Goal: Task Accomplishment & Management: Use online tool/utility

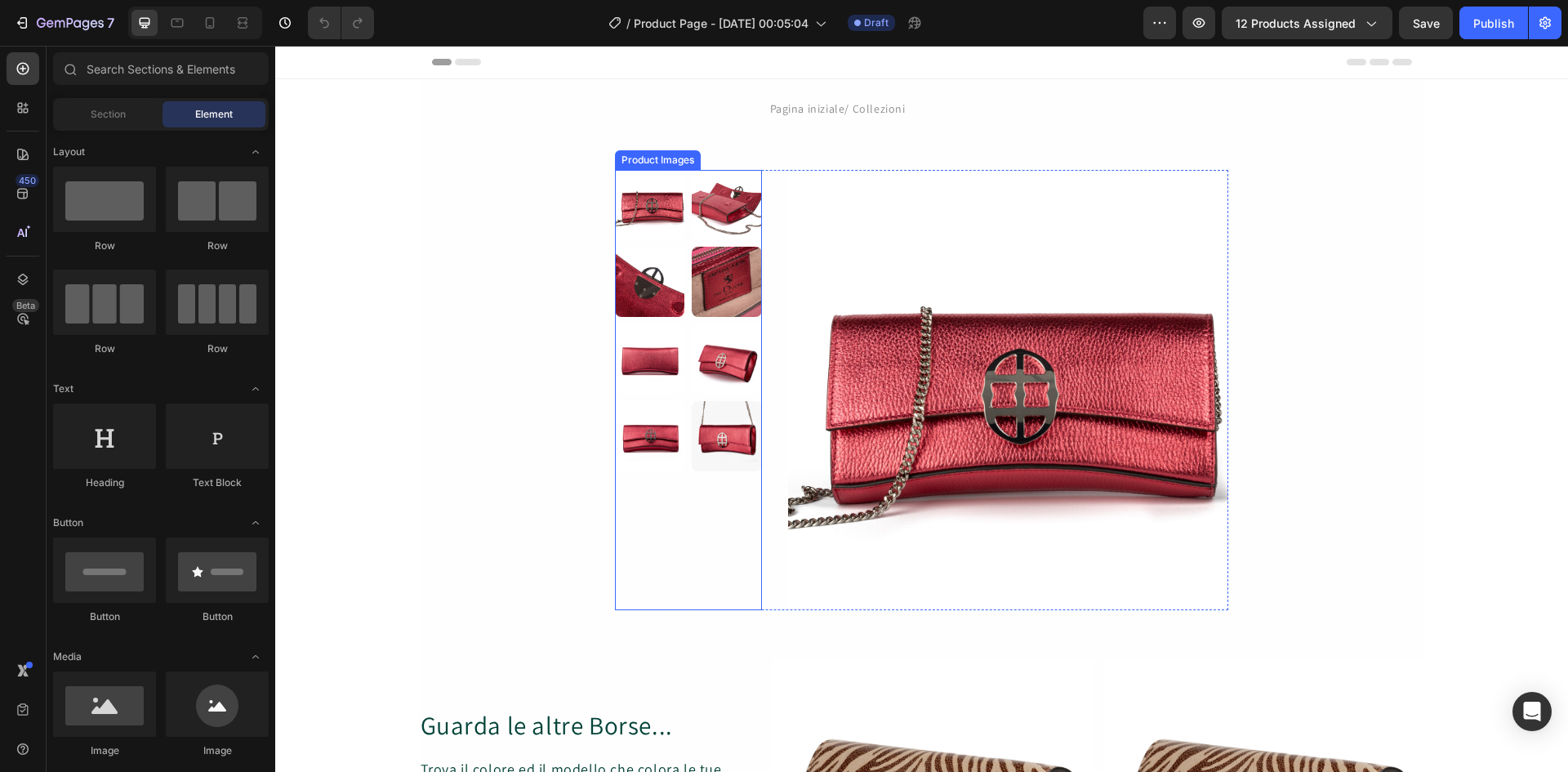
click at [672, 330] on img at bounding box center [649, 358] width 69 height 69
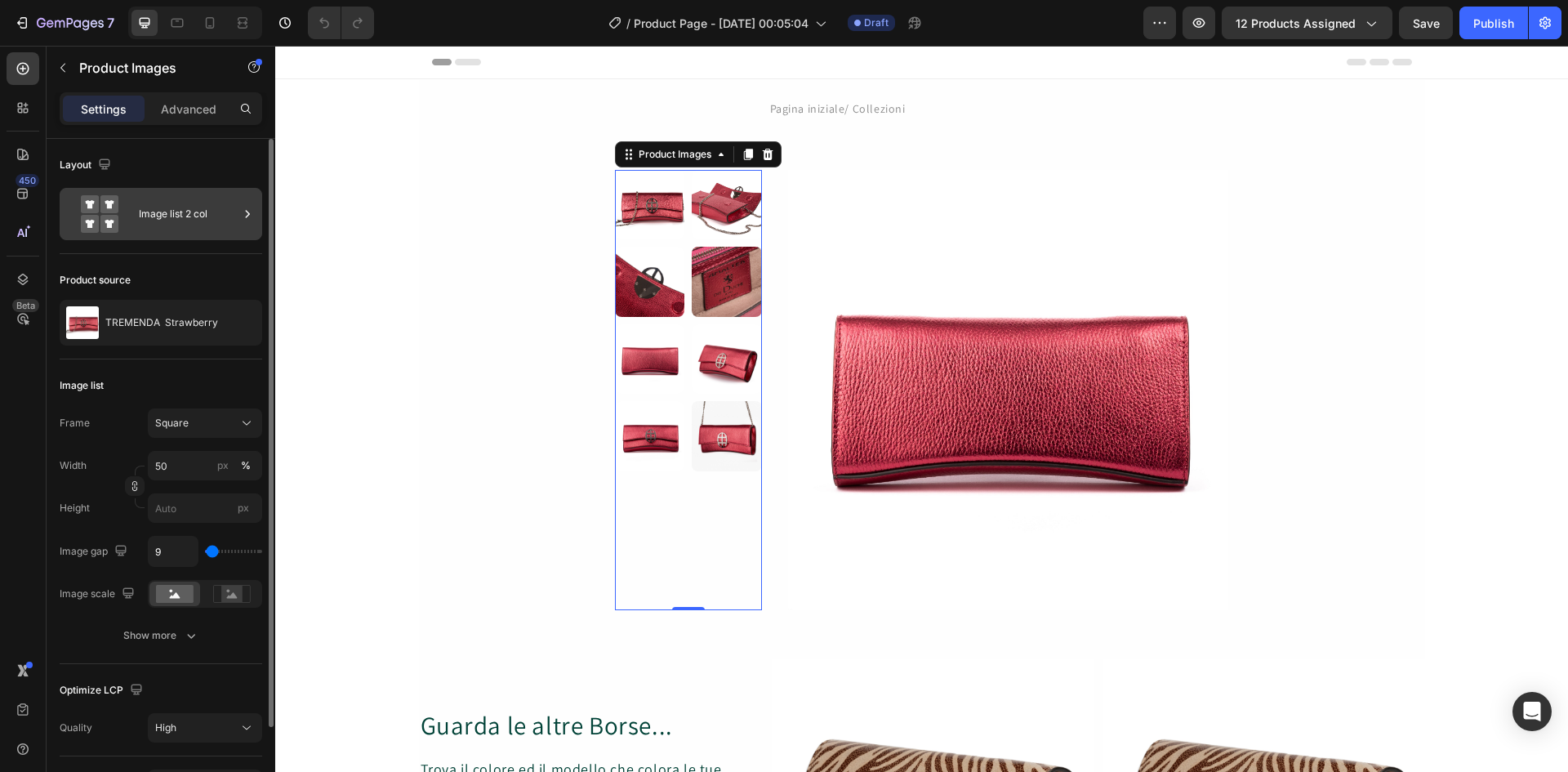
click at [239, 216] on div "Image list 2 col" at bounding box center [160, 214] width 203 height 52
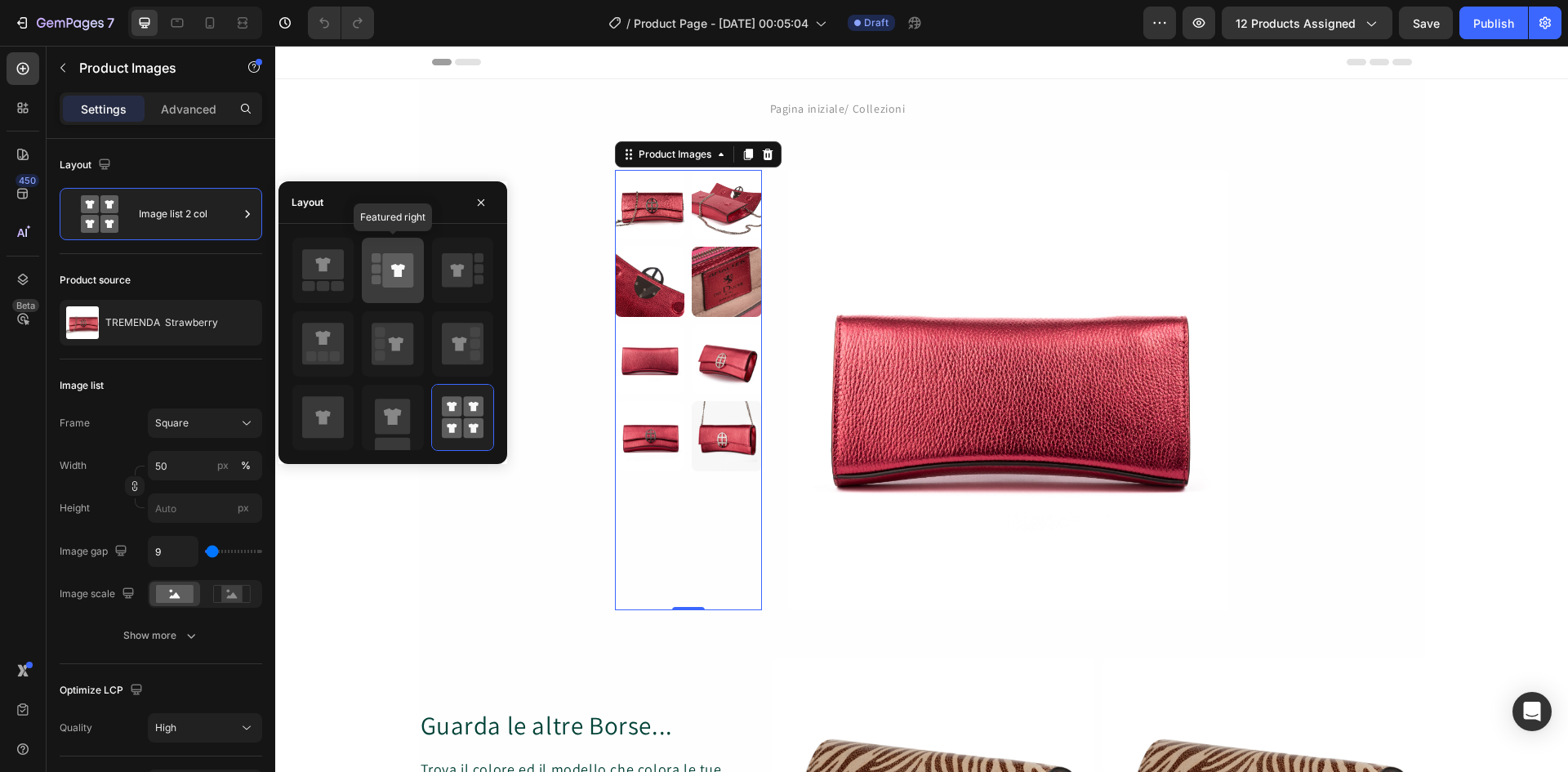
click at [401, 270] on icon at bounding box center [398, 269] width 14 height 13
type input "100"
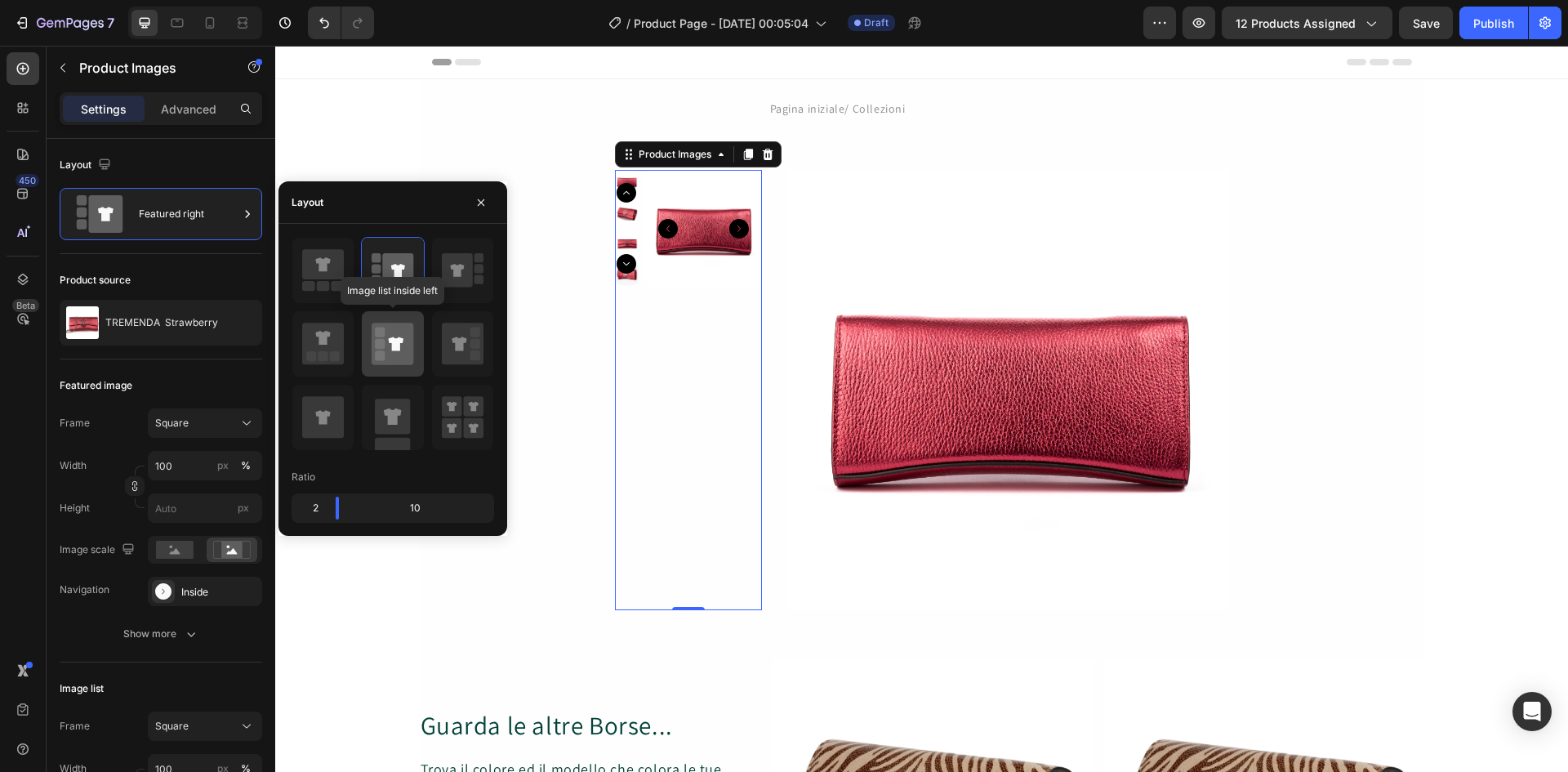
click at [387, 339] on icon at bounding box center [392, 343] width 42 height 42
type input "20"
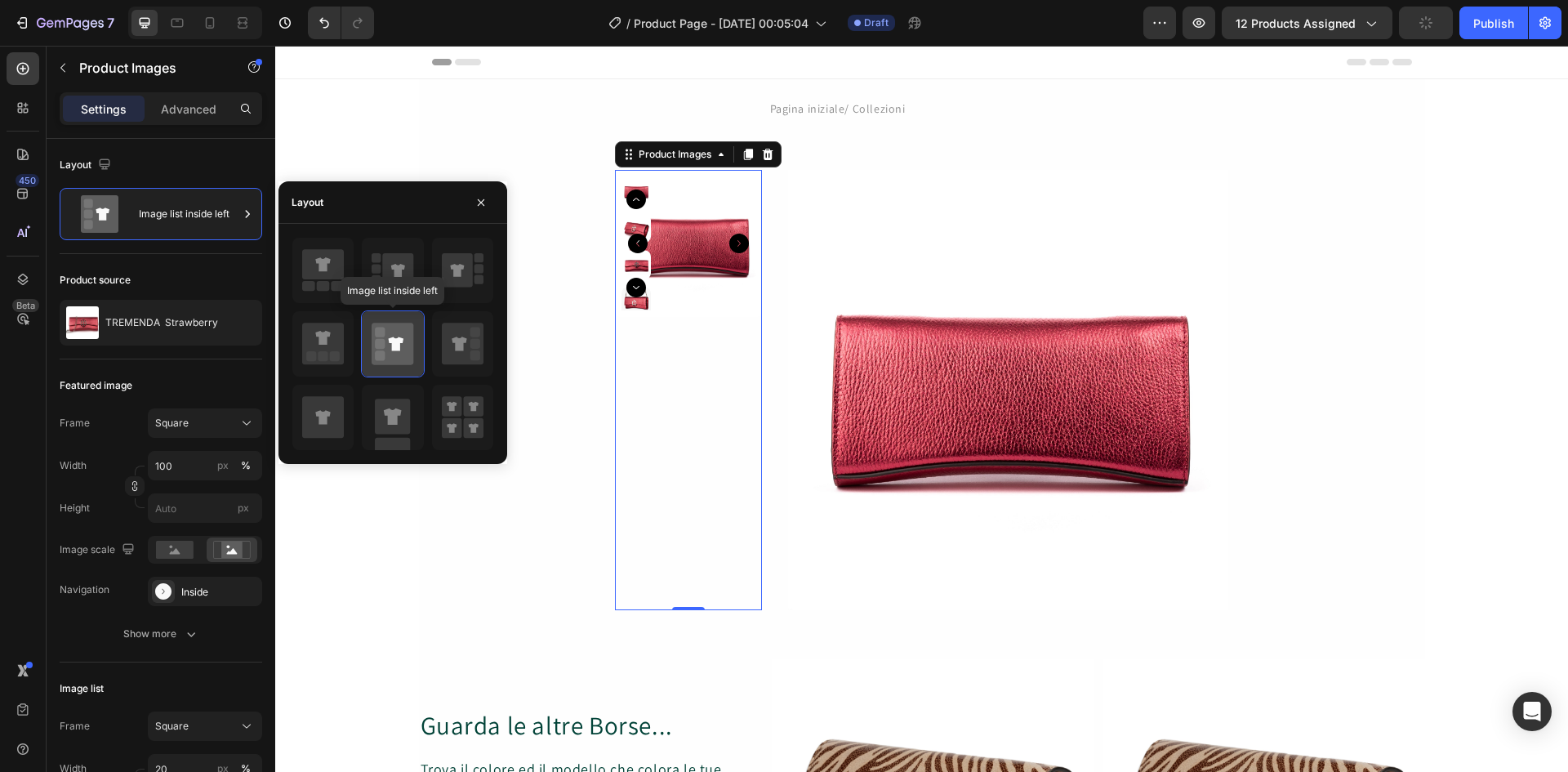
click at [391, 331] on icon at bounding box center [392, 343] width 42 height 42
click at [338, 414] on icon at bounding box center [323, 417] width 42 height 42
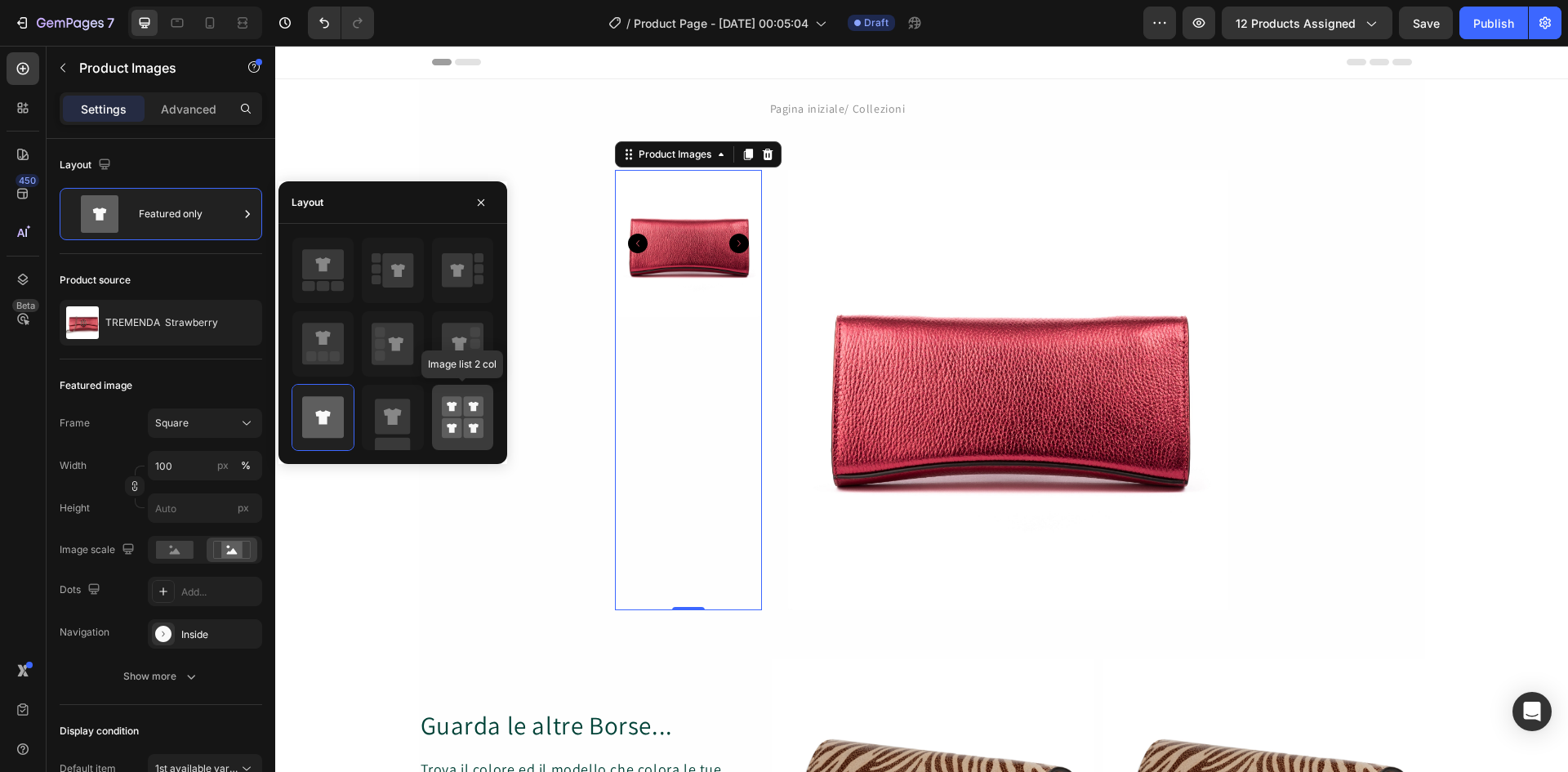
click at [462, 422] on icon at bounding box center [462, 417] width 42 height 46
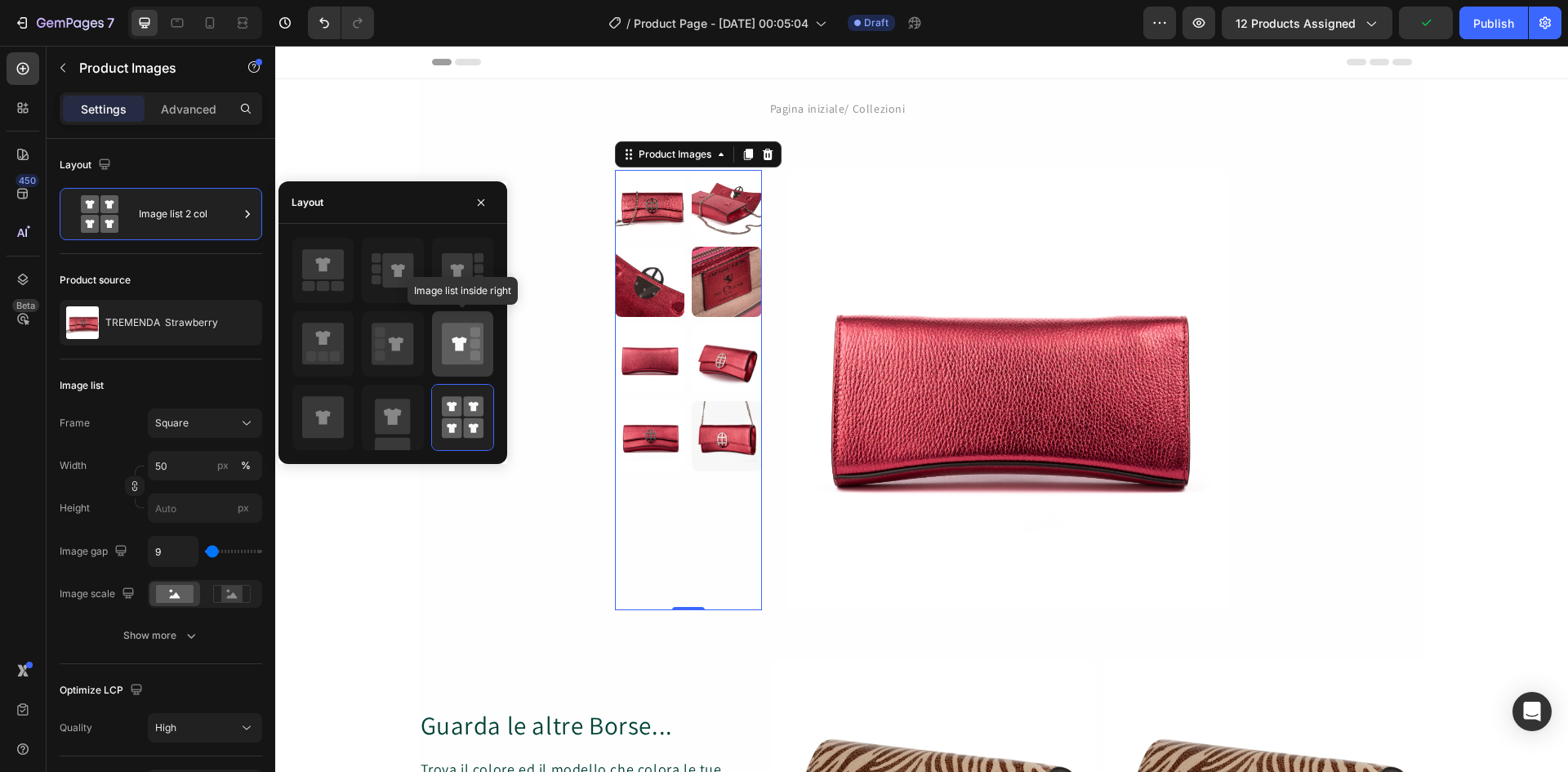
click at [466, 343] on icon at bounding box center [462, 343] width 42 height 42
type input "100"
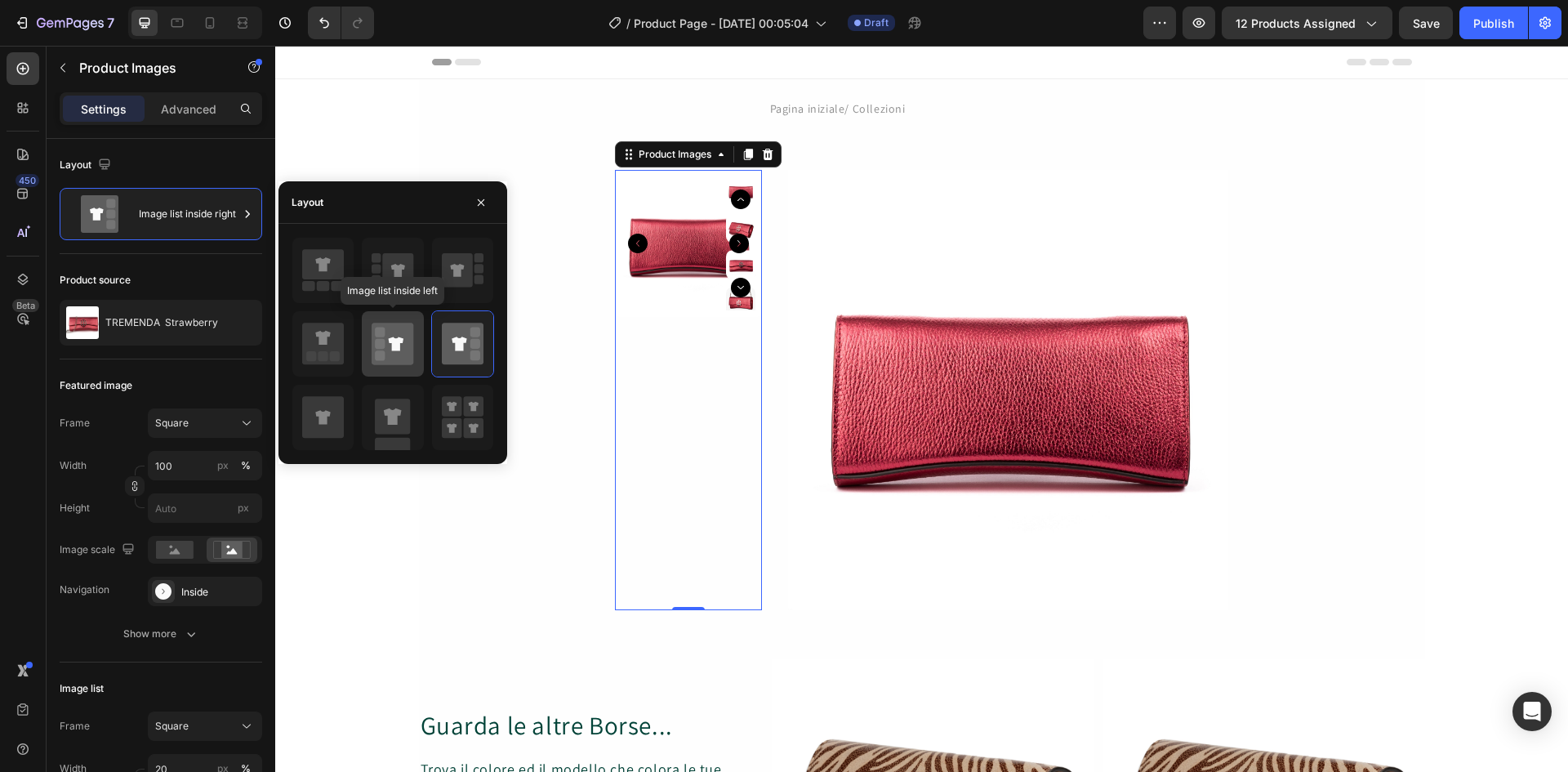
click at [394, 340] on icon at bounding box center [396, 343] width 15 height 14
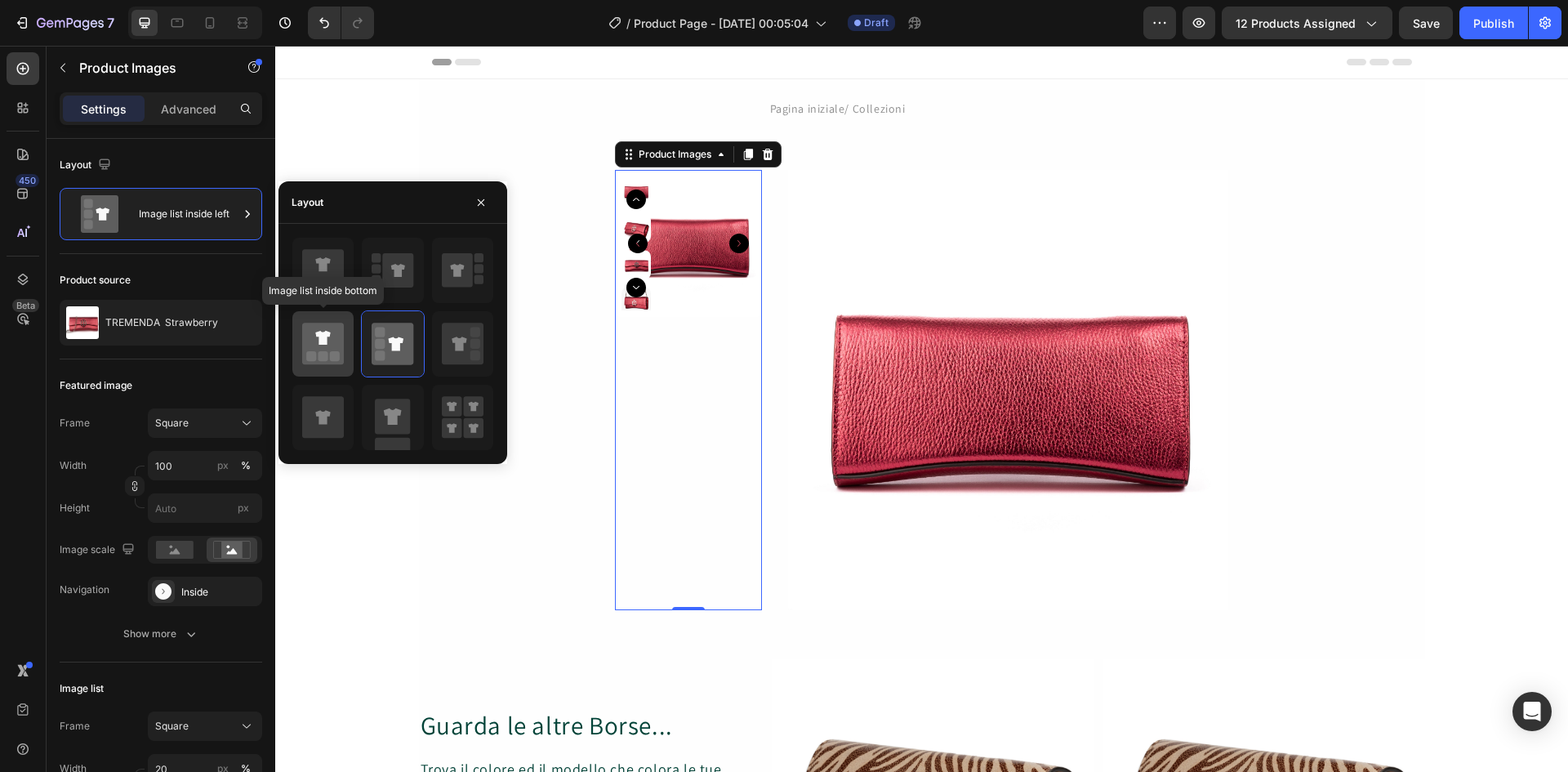
click at [328, 338] on icon at bounding box center [323, 343] width 42 height 42
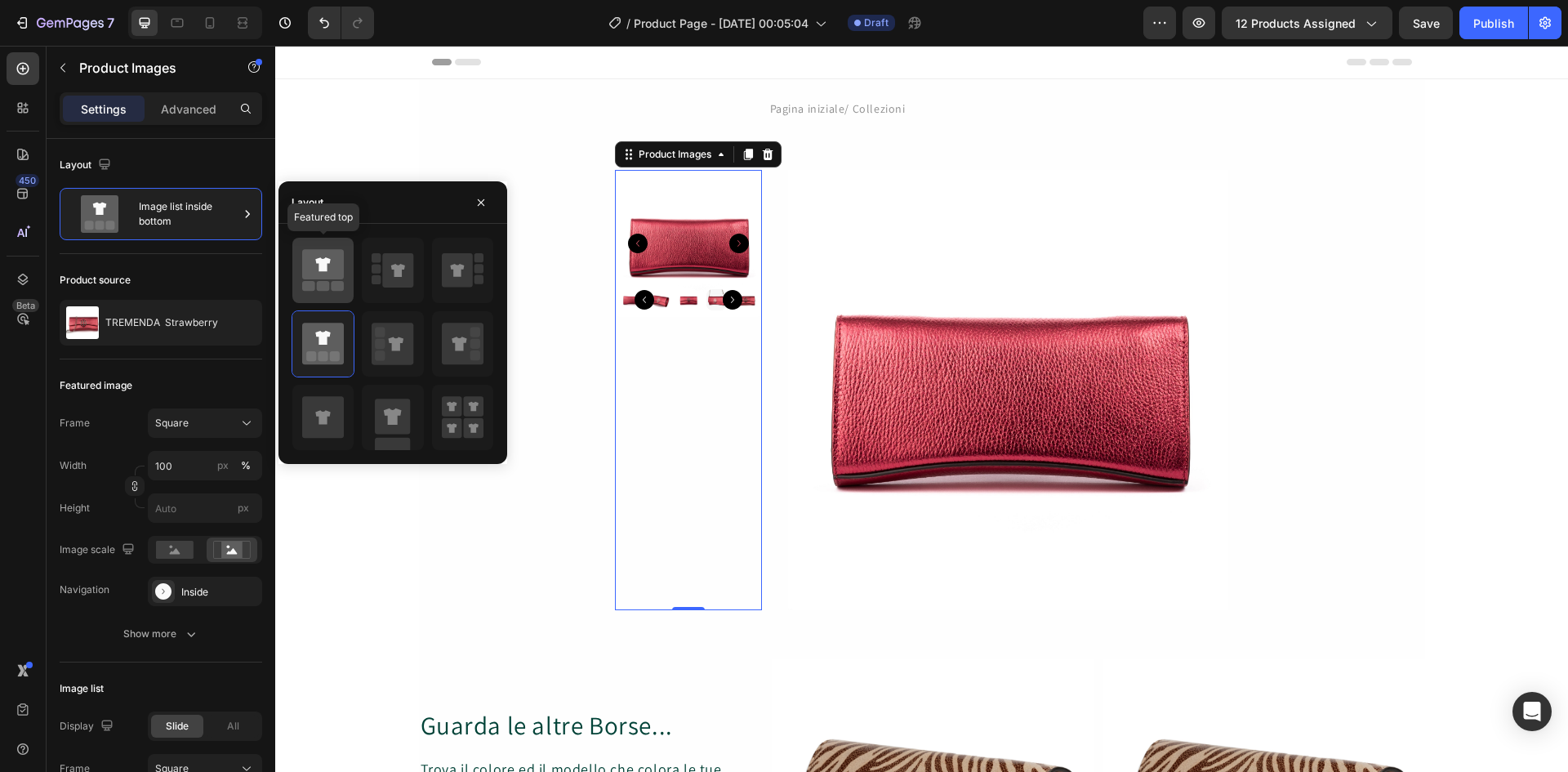
click at [319, 270] on icon at bounding box center [323, 264] width 42 height 31
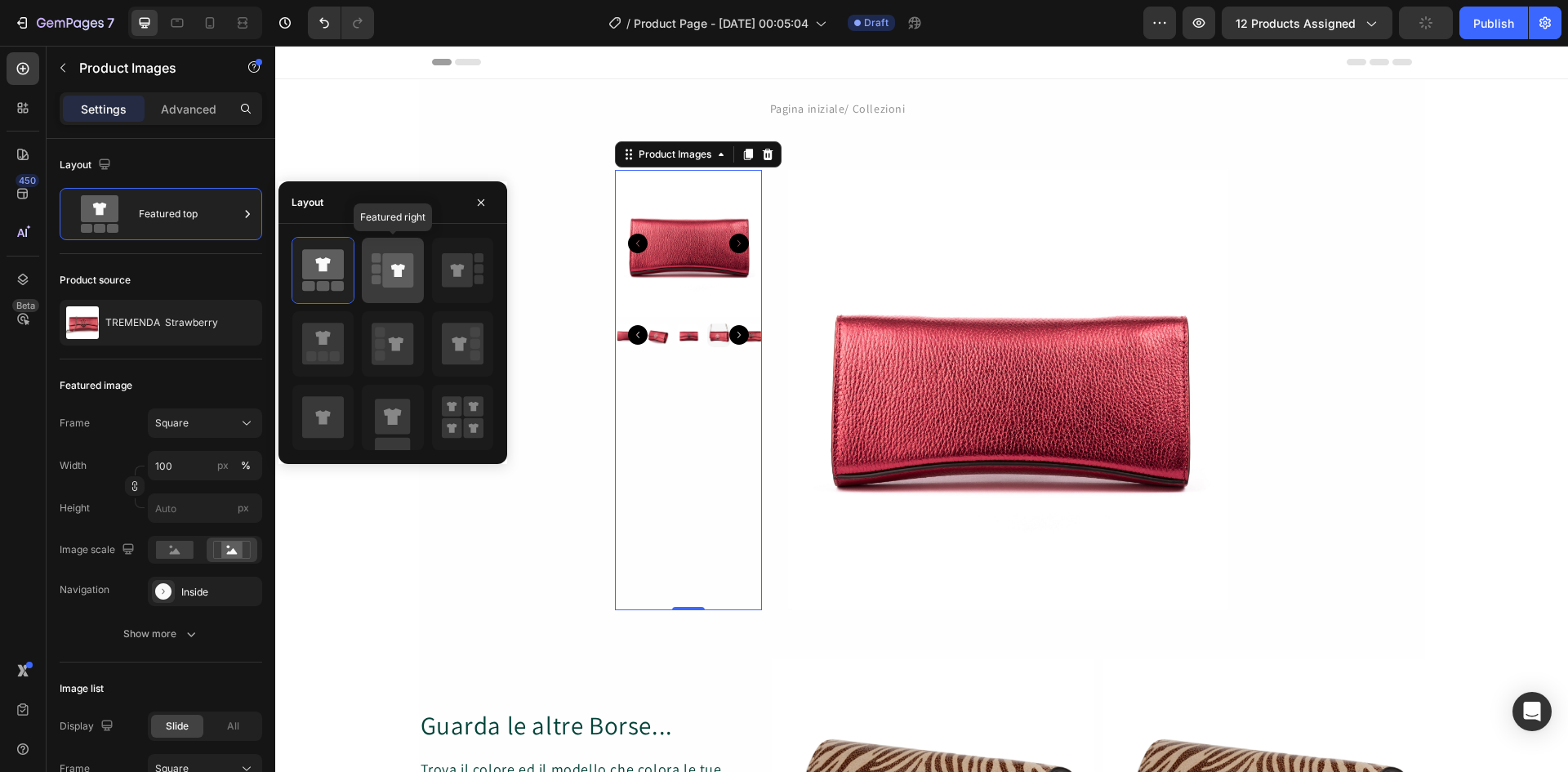
click at [394, 277] on icon at bounding box center [398, 270] width 31 height 35
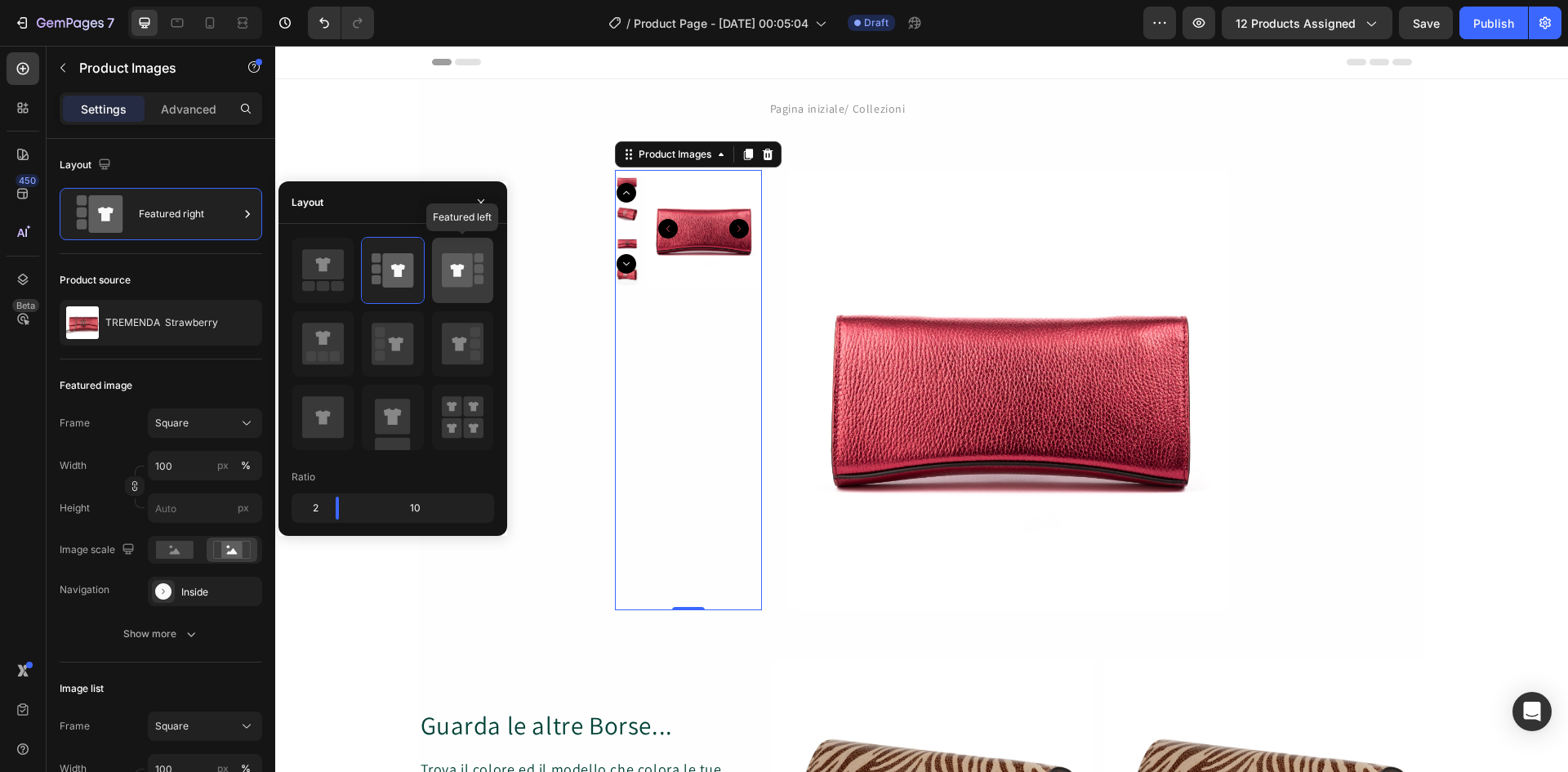
click at [454, 271] on icon at bounding box center [457, 269] width 14 height 13
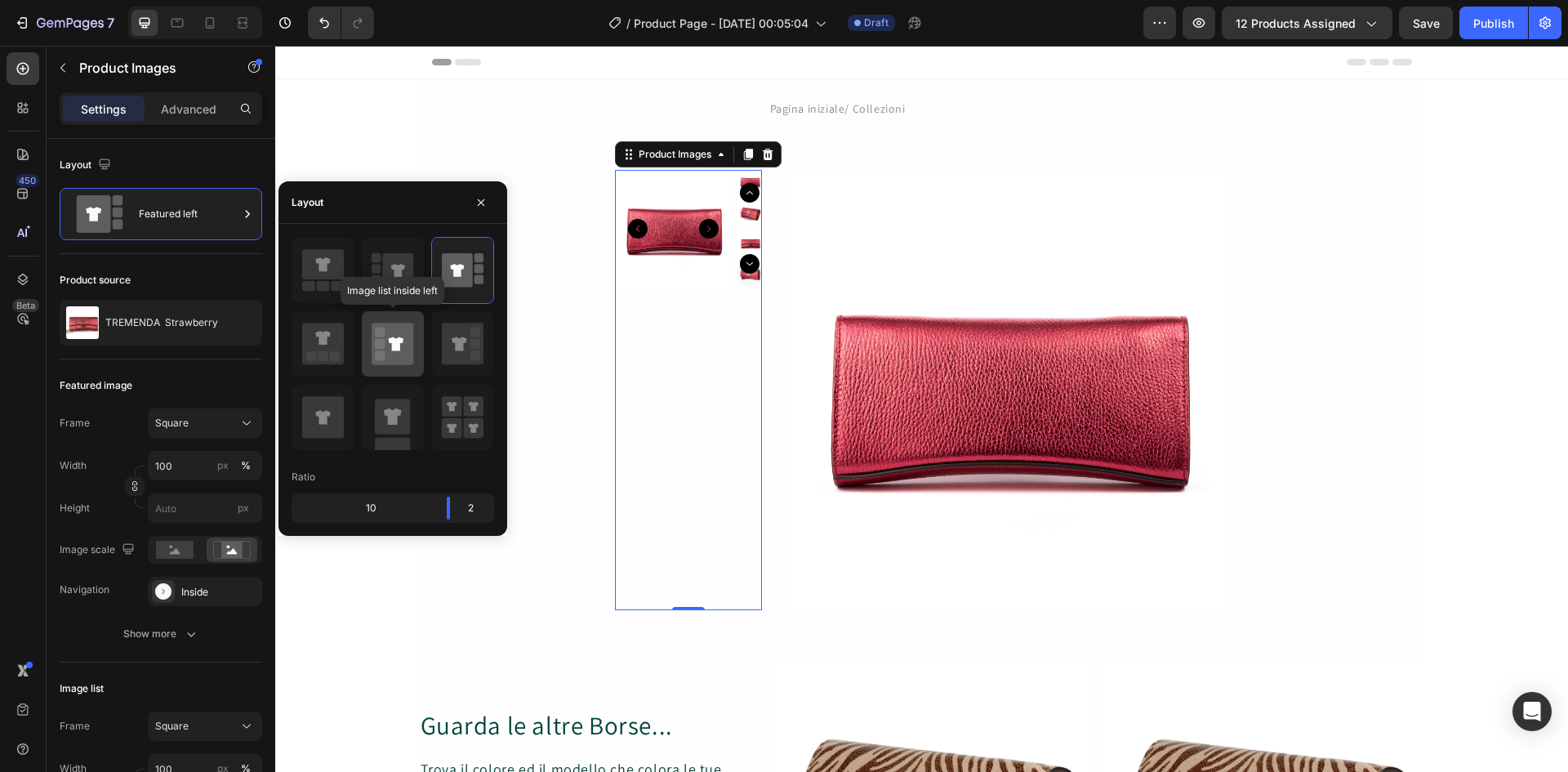
click at [399, 350] on icon at bounding box center [396, 343] width 15 height 14
type input "20"
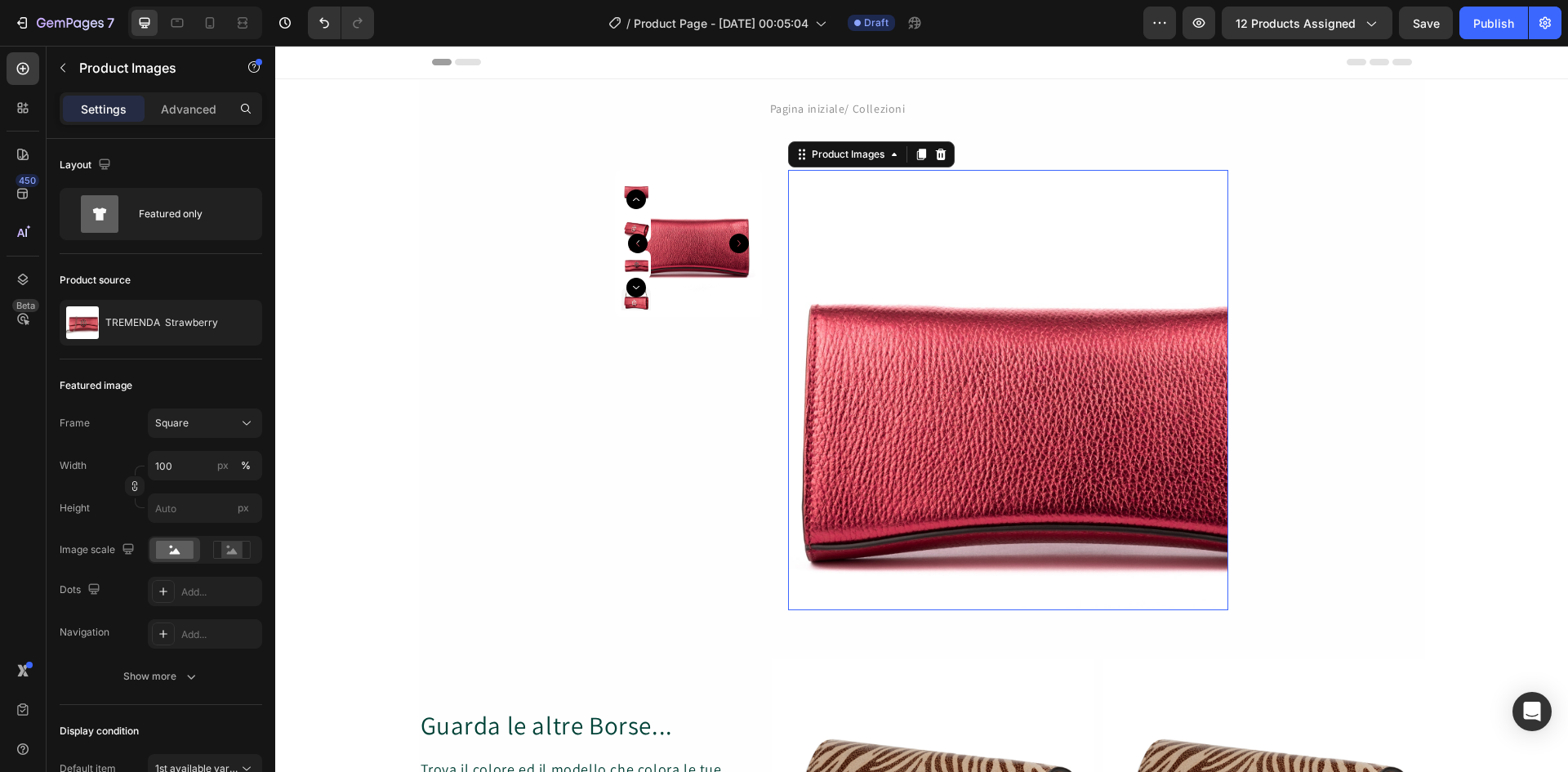
click at [881, 336] on img at bounding box center [1008, 390] width 441 height 440
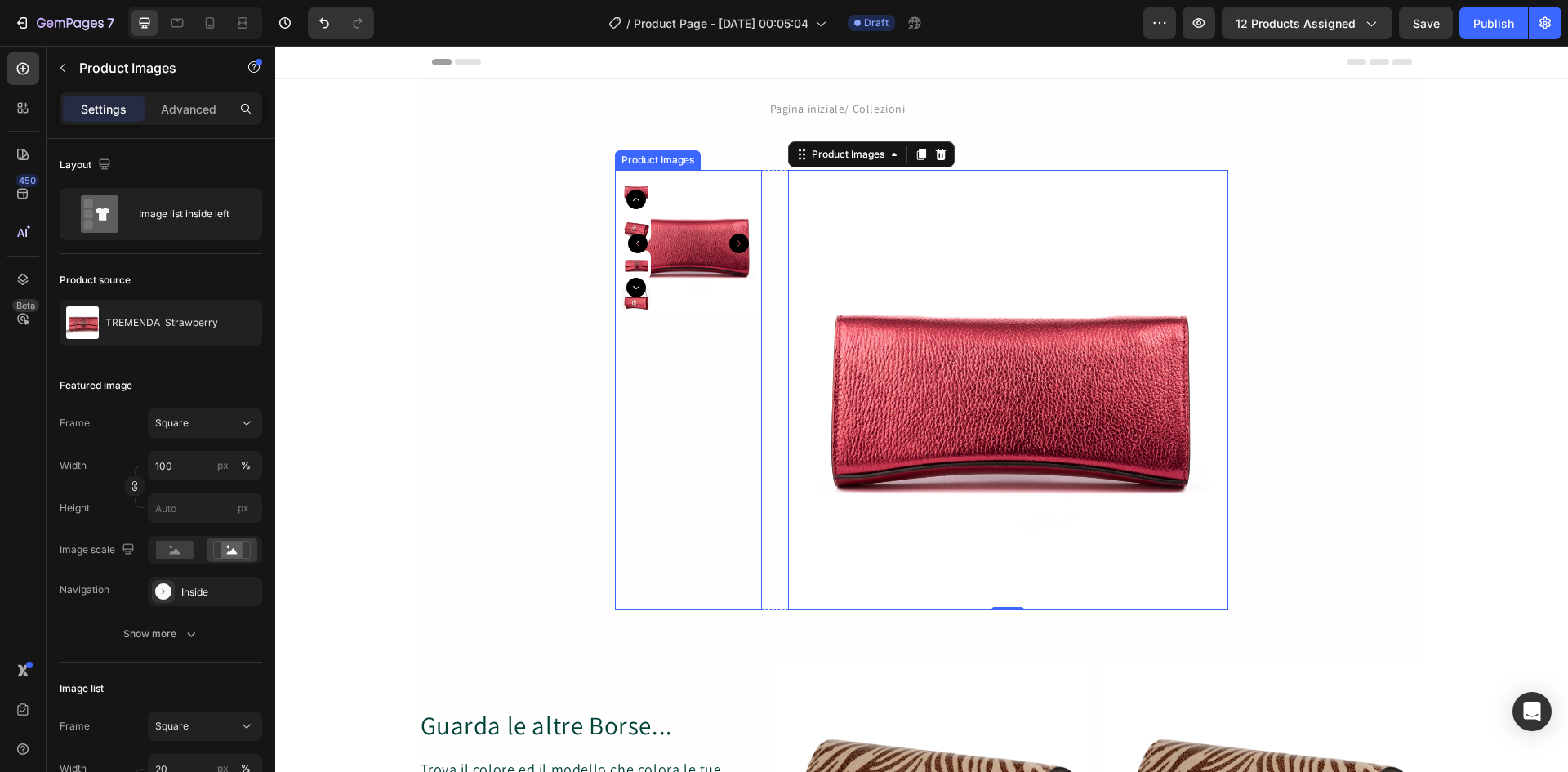
click at [679, 260] on img at bounding box center [688, 243] width 147 height 146
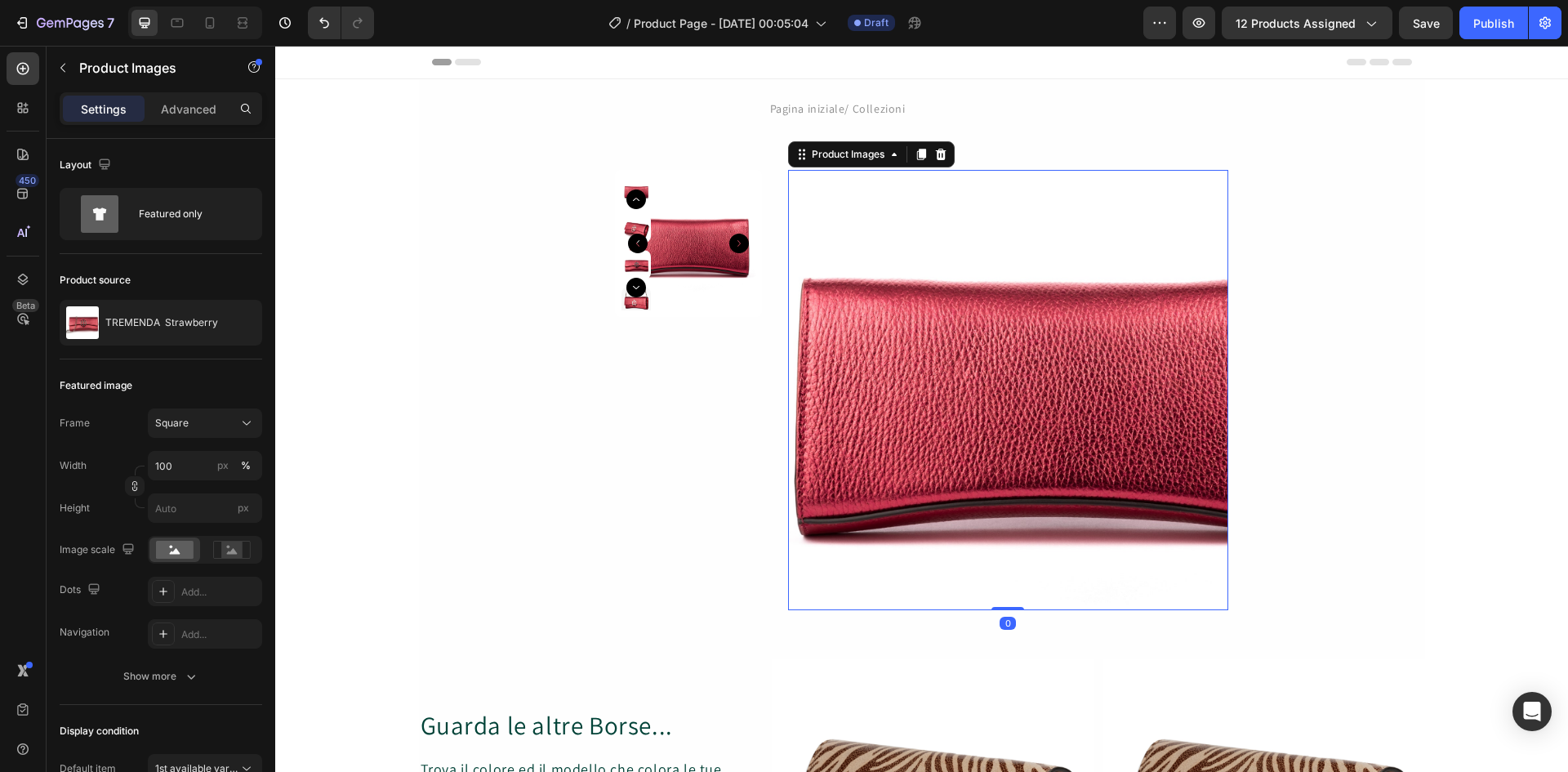
click at [897, 388] on img at bounding box center [1008, 390] width 441 height 440
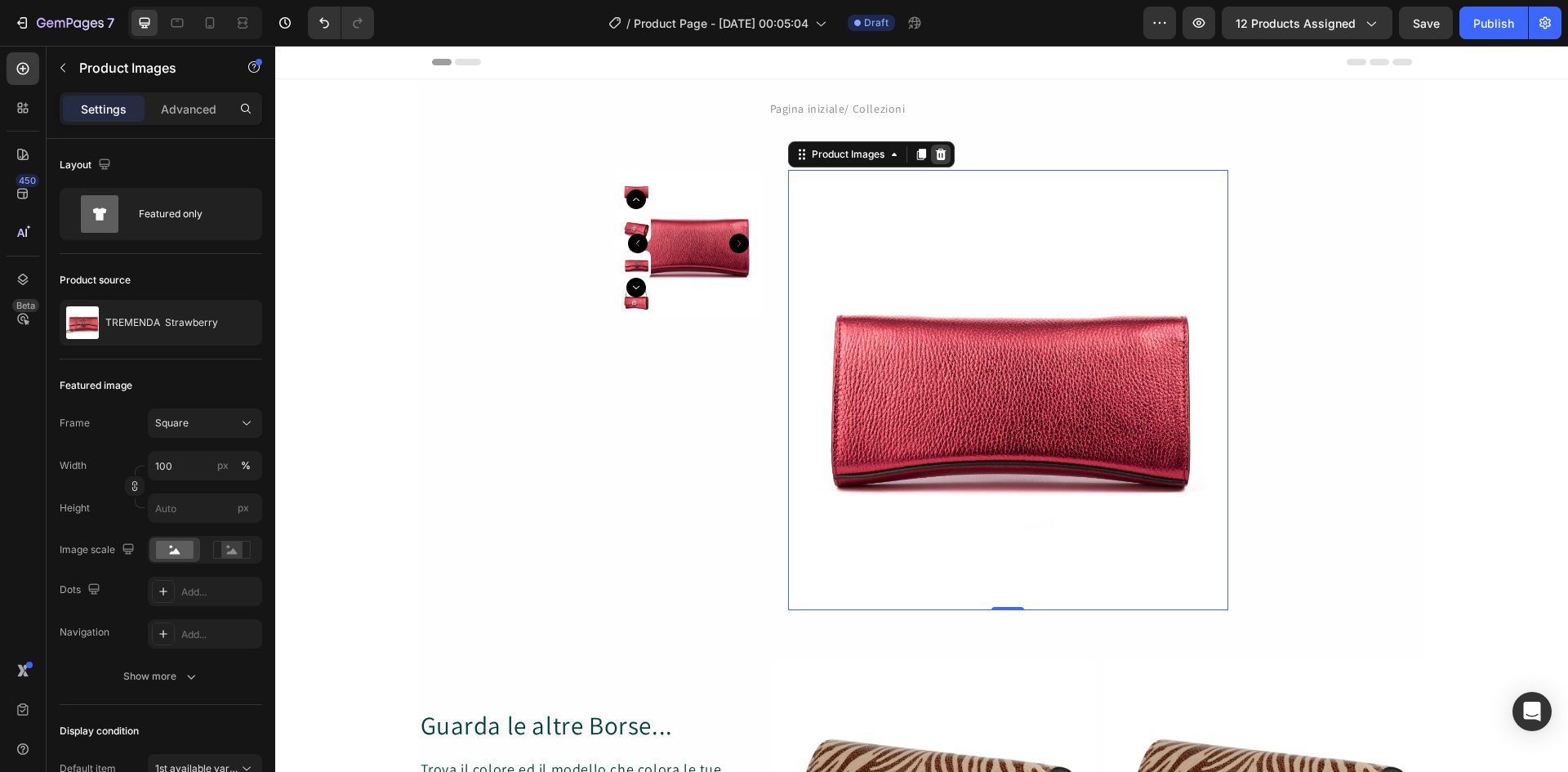
click at [936, 153] on icon at bounding box center [939, 154] width 11 height 12
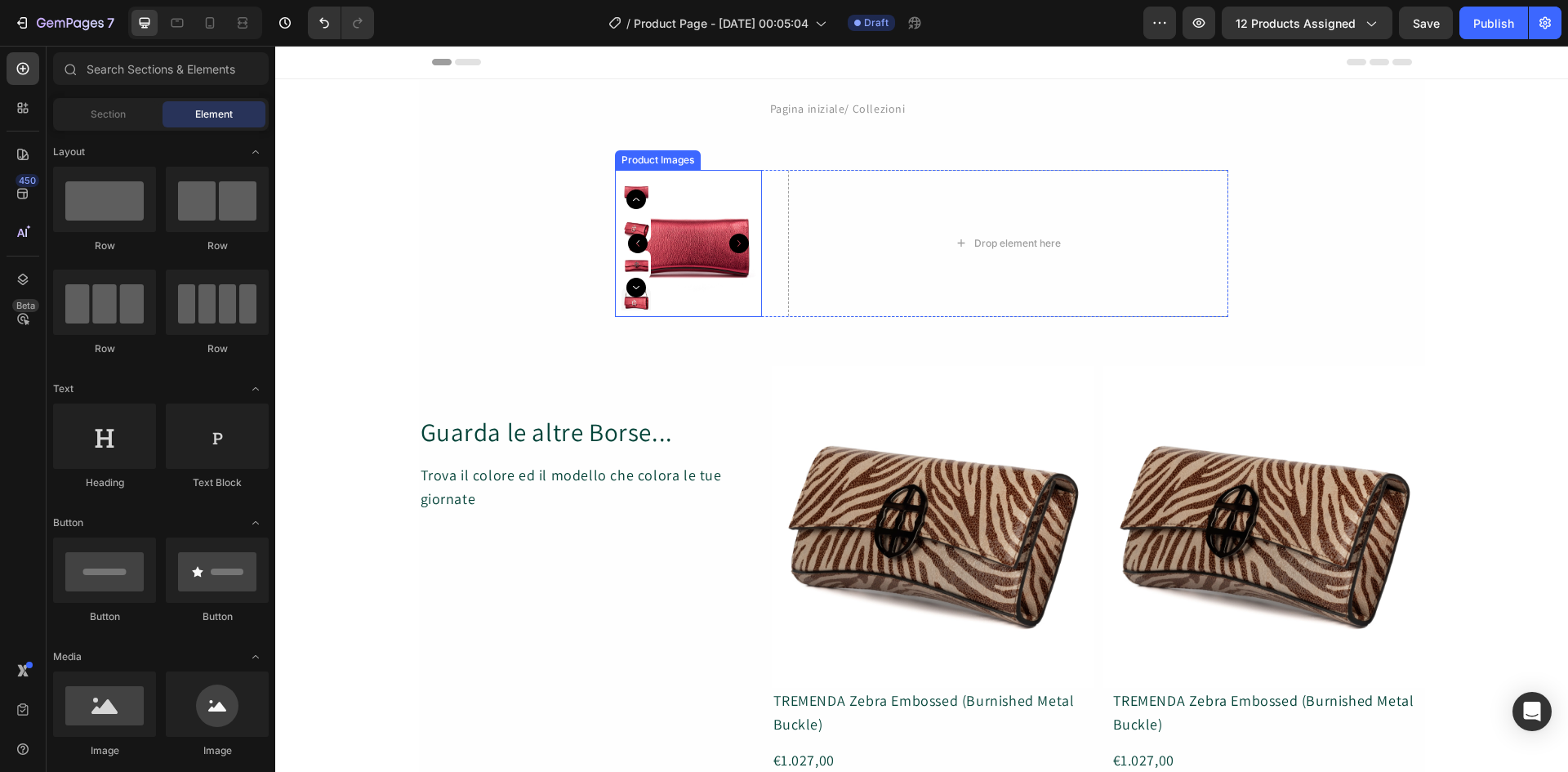
click at [712, 232] on img at bounding box center [688, 243] width 147 height 146
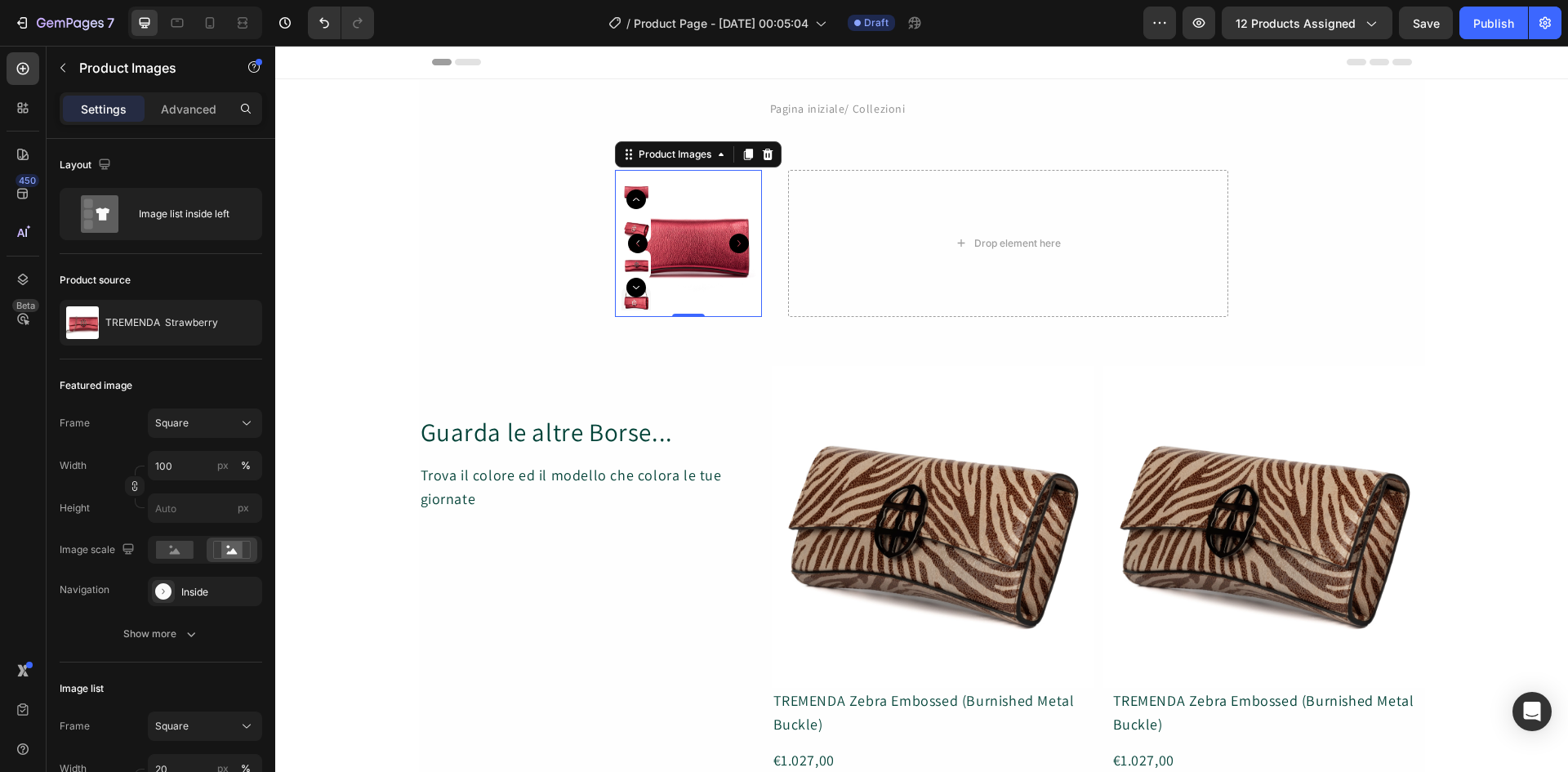
click at [663, 242] on img at bounding box center [688, 243] width 147 height 146
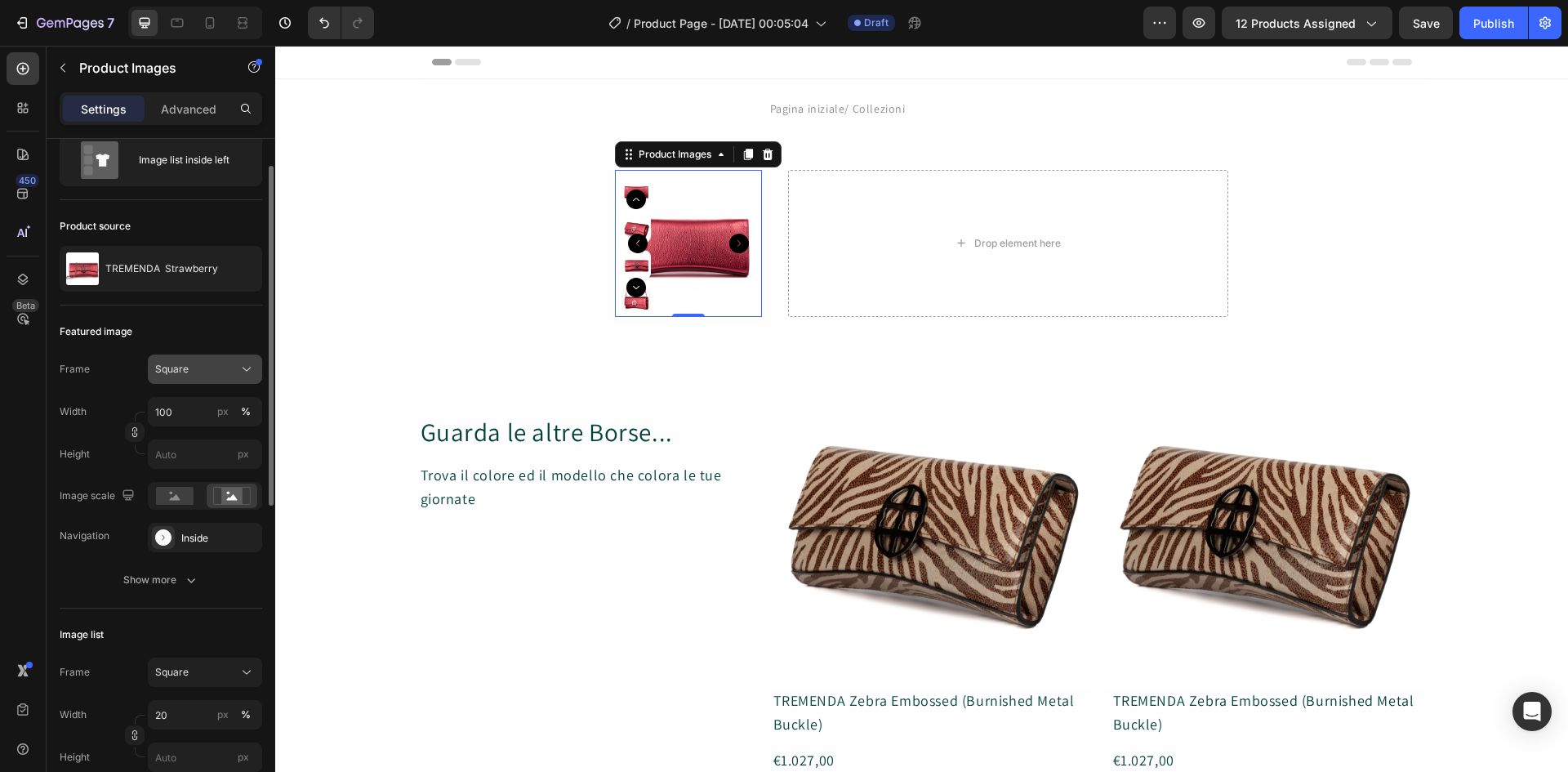
click at [245, 367] on icon at bounding box center [246, 369] width 16 height 16
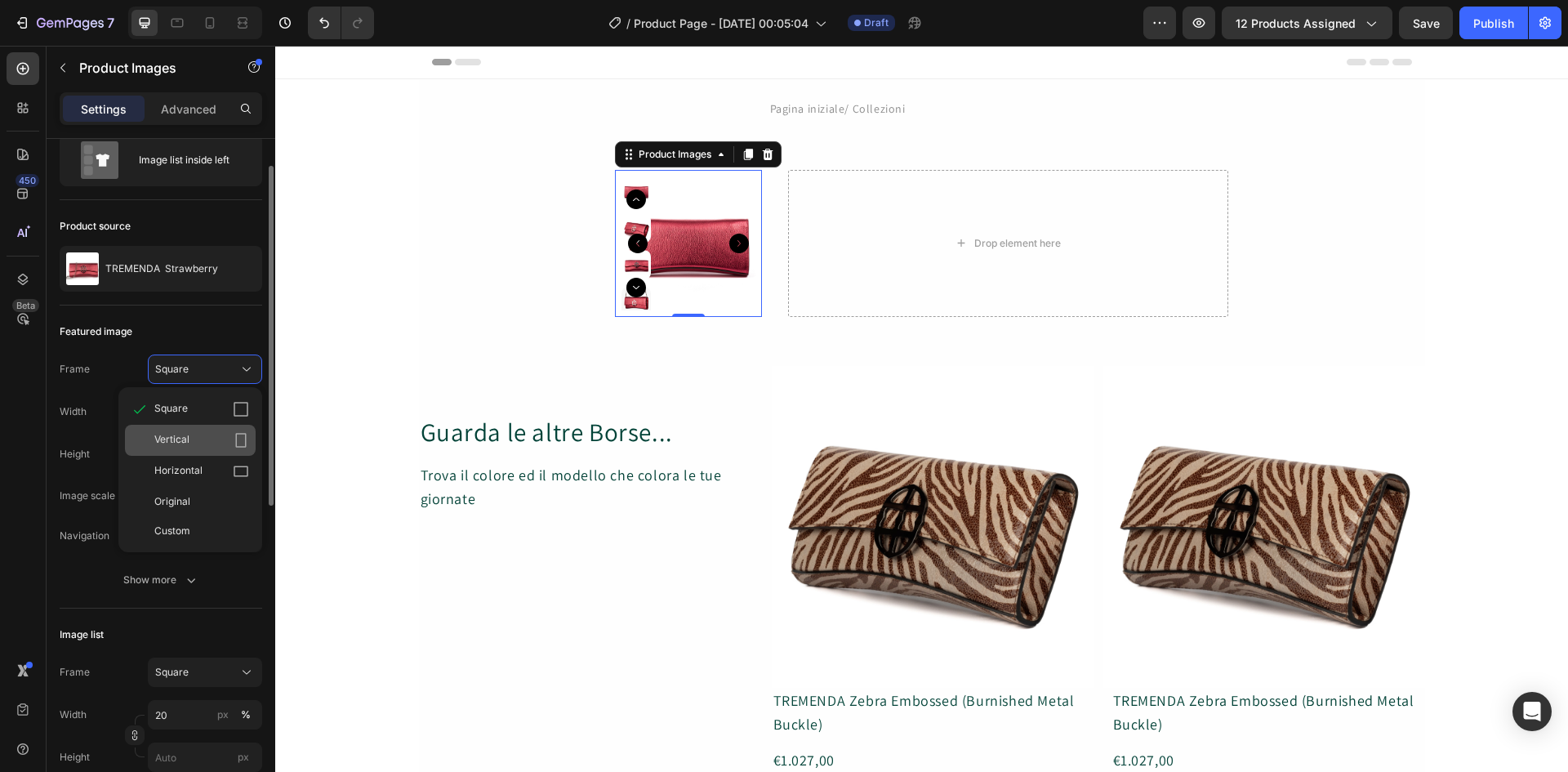
click at [242, 444] on icon at bounding box center [241, 439] width 16 height 16
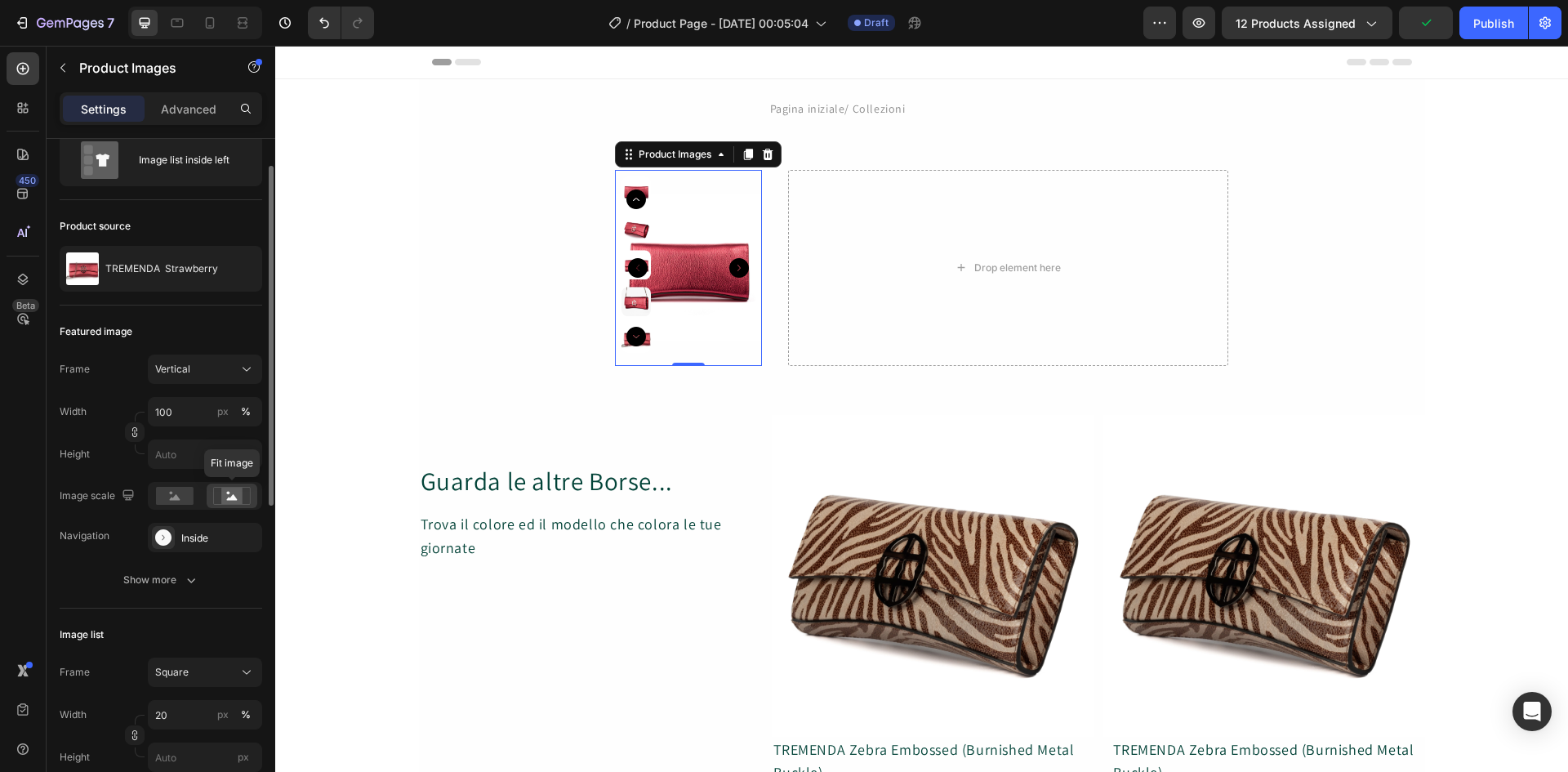
click at [239, 497] on rect at bounding box center [232, 495] width 21 height 16
click at [179, 496] on rect at bounding box center [175, 496] width 38 height 18
click at [231, 495] on rect at bounding box center [232, 495] width 21 height 16
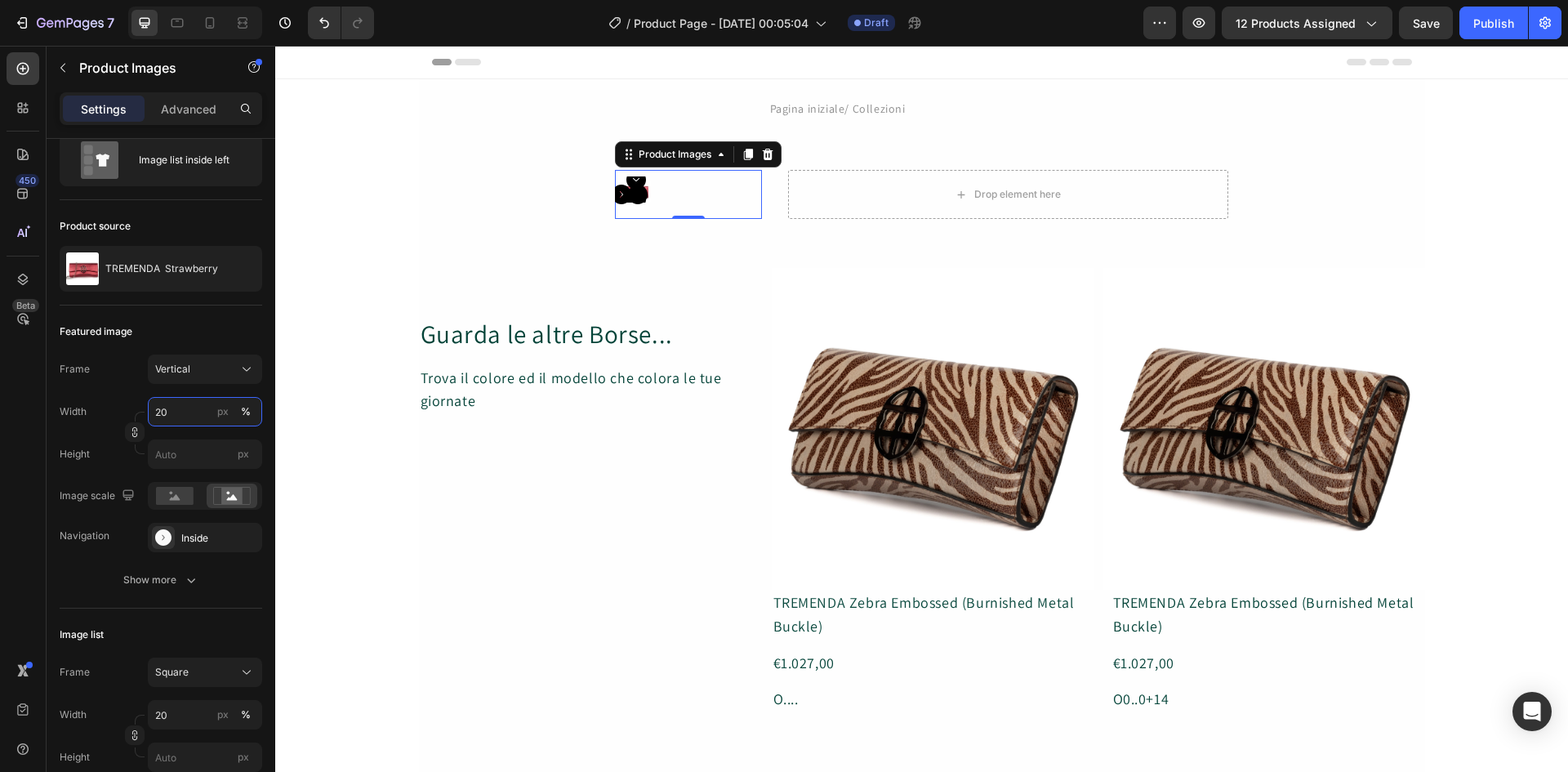
type input "200"
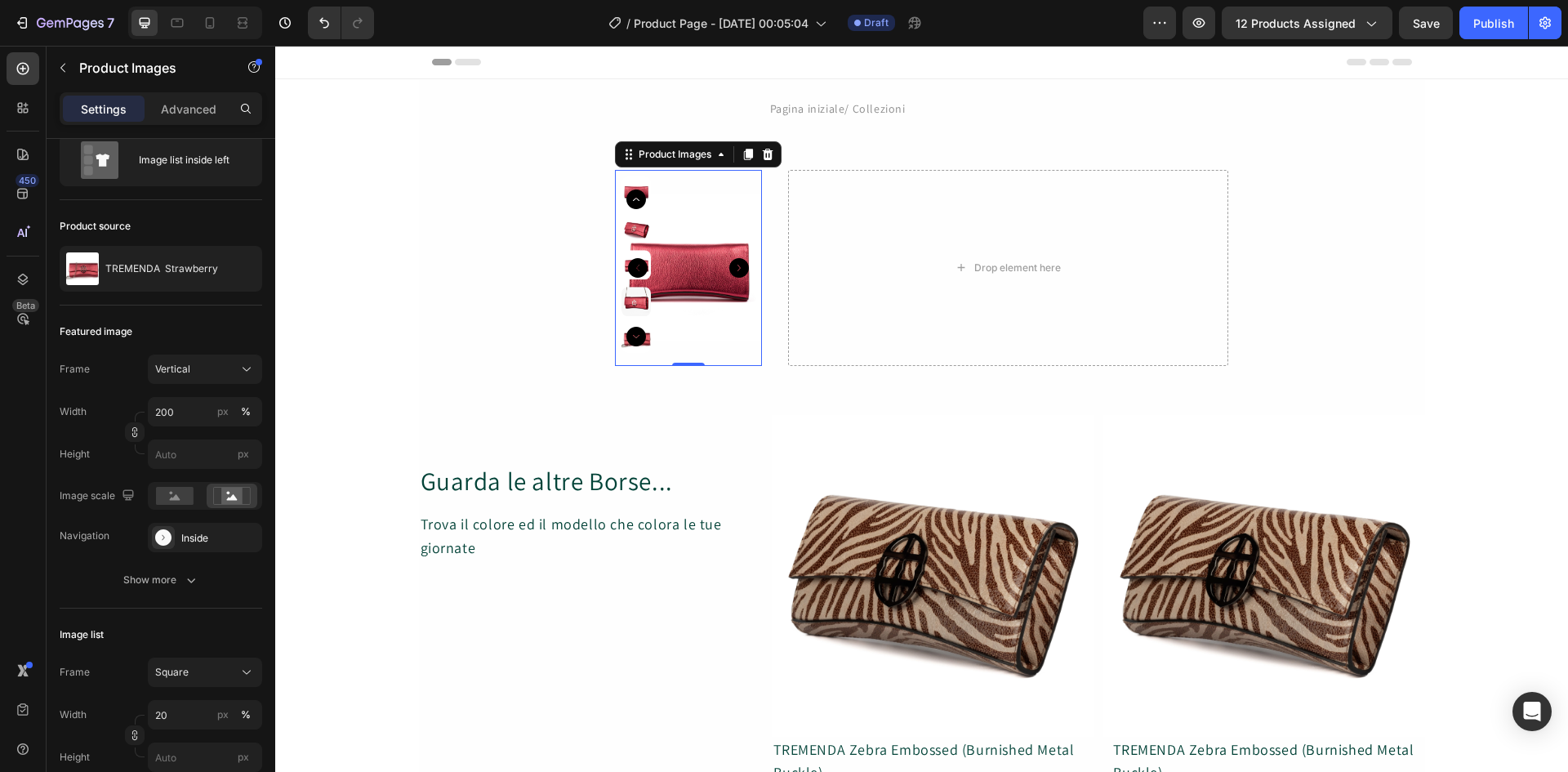
click at [343, 425] on div "Pagina iniziale/ Collezioni Text Block Row Section 1 Product Images 0 Drop elem…" at bounding box center [922, 770] width 1293 height 1382
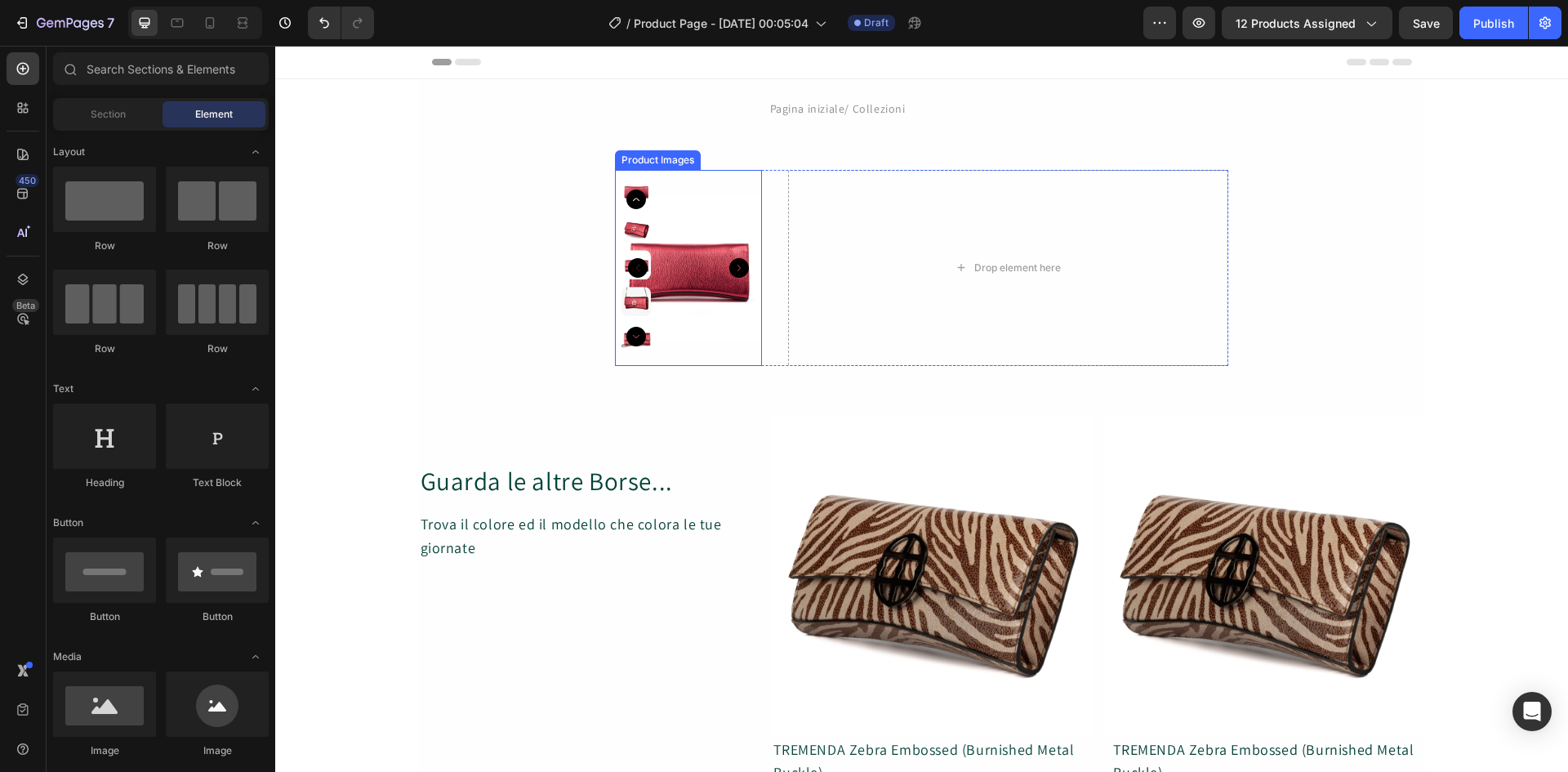
click at [661, 298] on img at bounding box center [688, 268] width 147 height 196
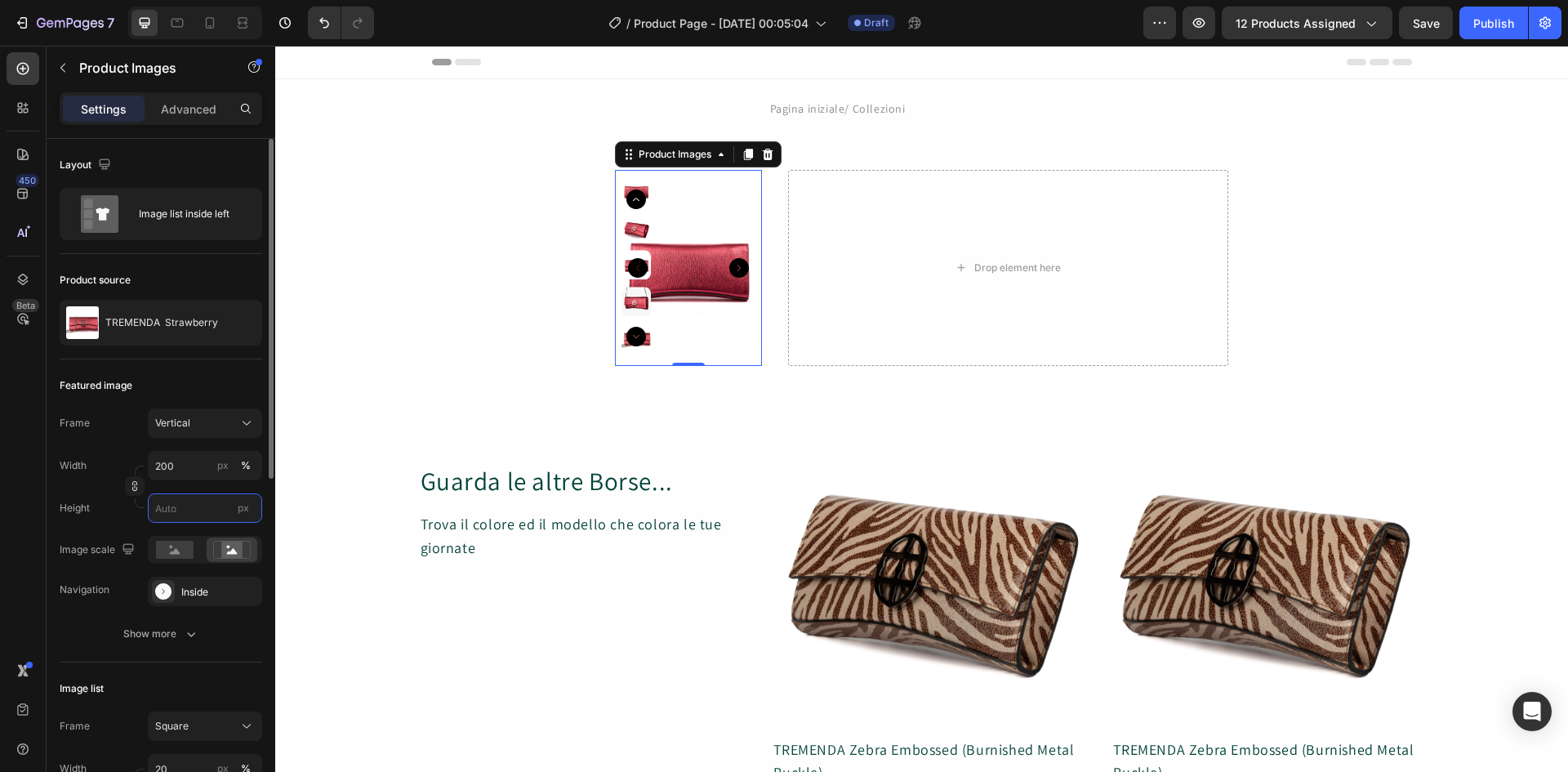
click at [165, 511] on input "px" at bounding box center [204, 508] width 114 height 30
click at [651, 314] on img at bounding box center [688, 268] width 147 height 196
click at [525, 301] on div "Product Images 0 Drop element here Product" at bounding box center [922, 268] width 1006 height 196
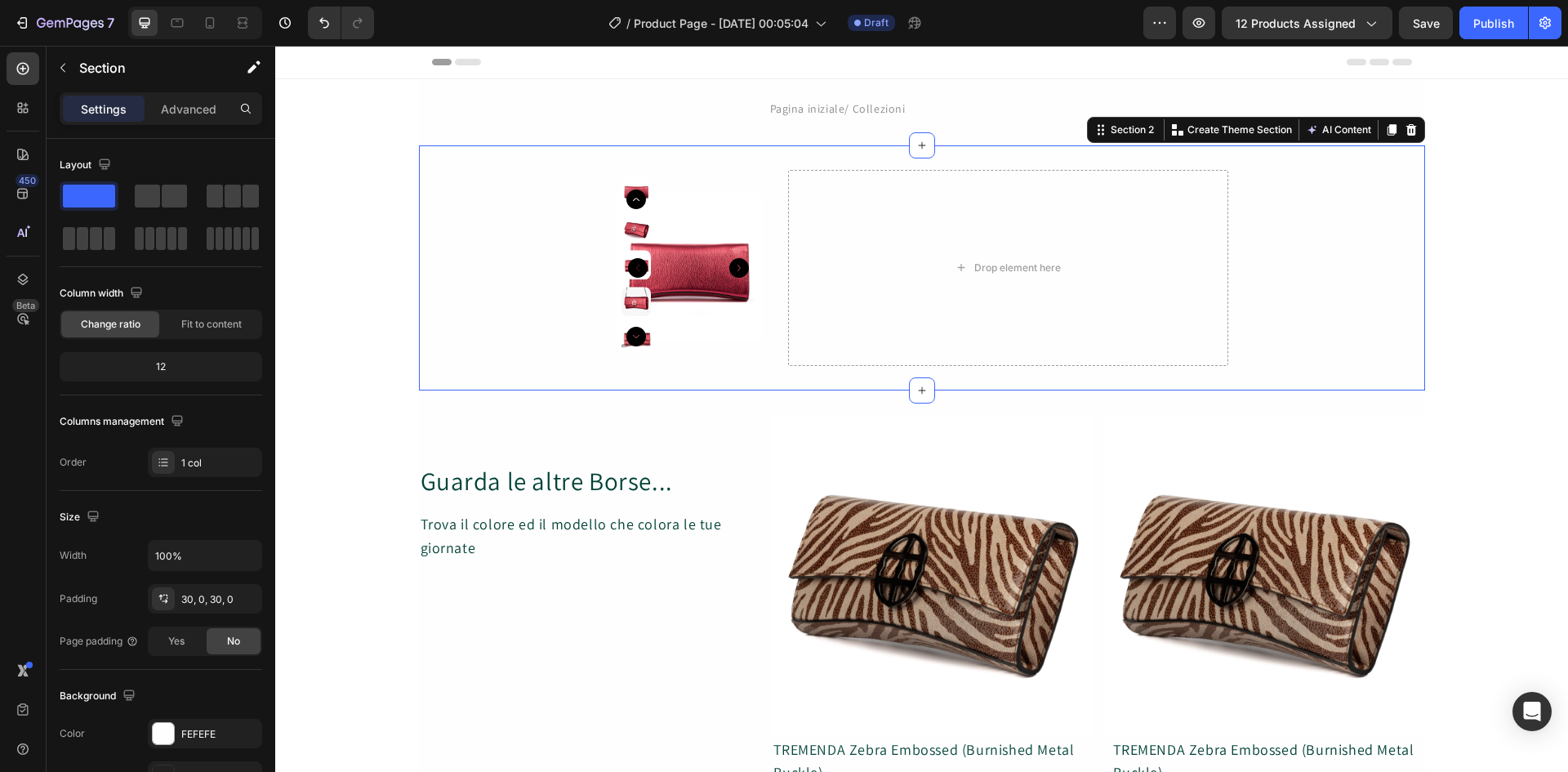
click at [525, 301] on div "Product Images Drop element here Product" at bounding box center [922, 268] width 1006 height 196
click at [165, 193] on span at bounding box center [174, 195] width 26 height 23
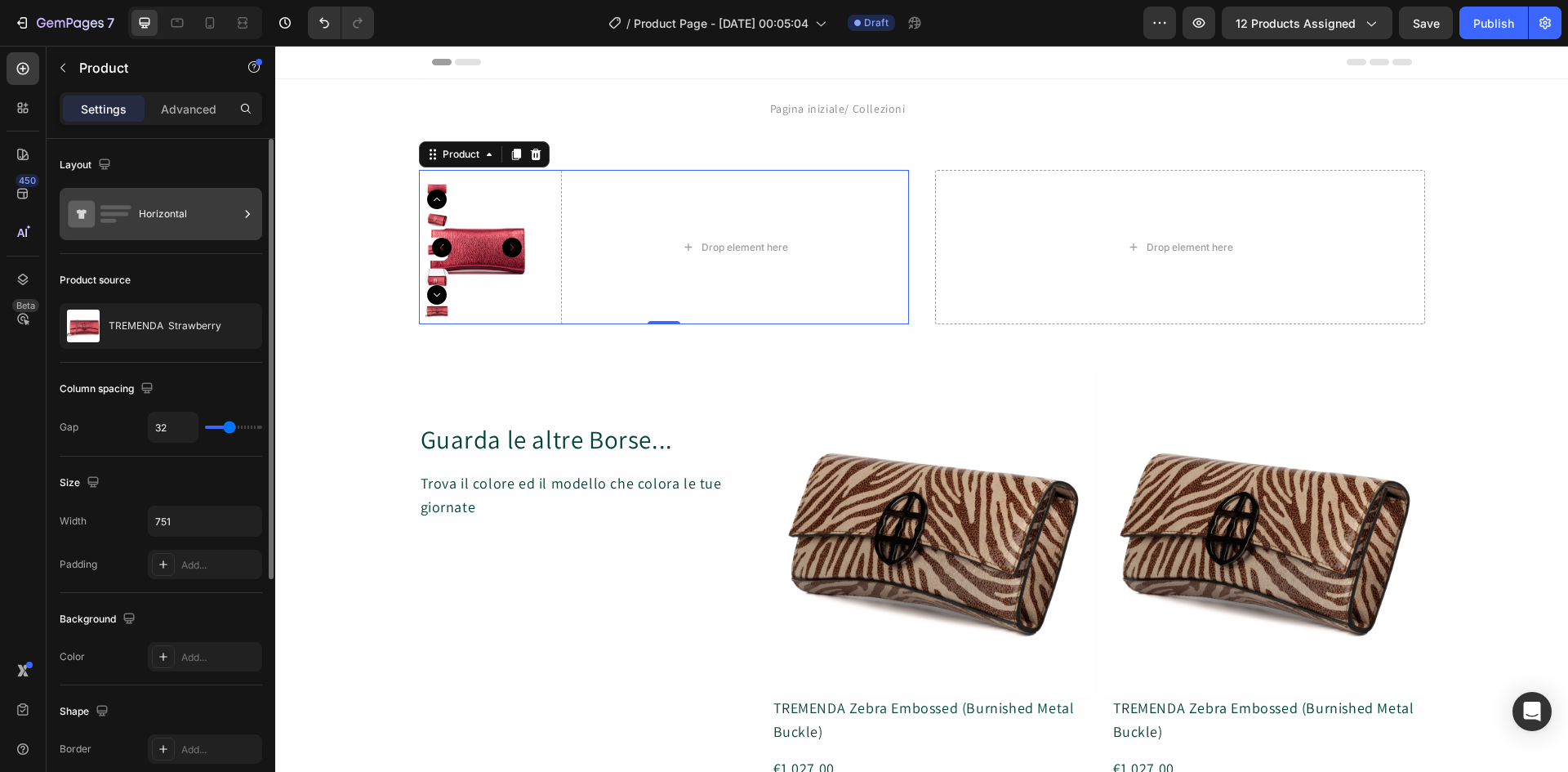
click at [241, 212] on icon at bounding box center [247, 214] width 16 height 16
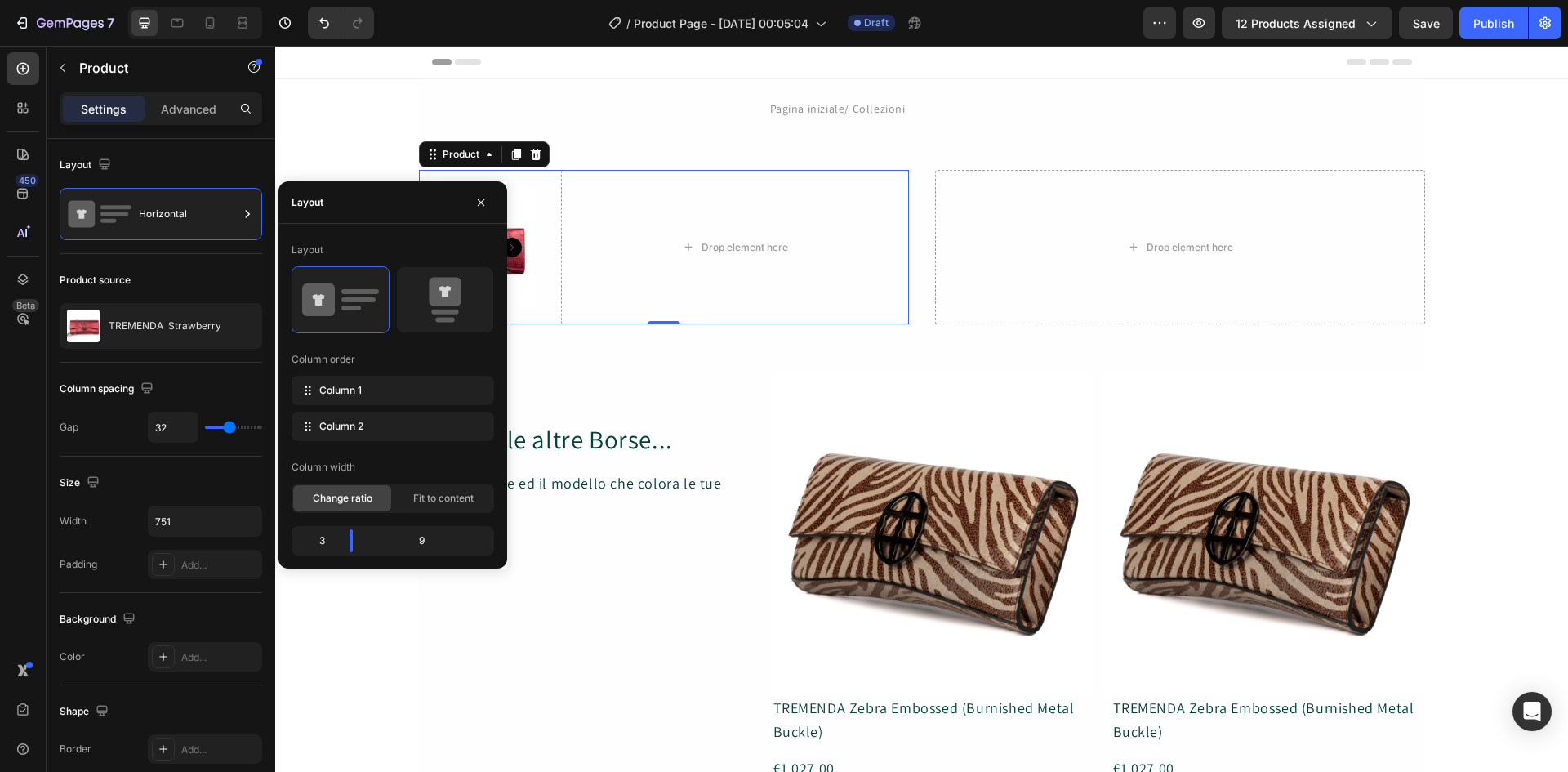
click at [324, 541] on div "3" at bounding box center [316, 540] width 42 height 23
click at [341, 497] on span "Change ratio" at bounding box center [343, 498] width 59 height 15
click at [335, 545] on div "3" at bounding box center [316, 540] width 42 height 23
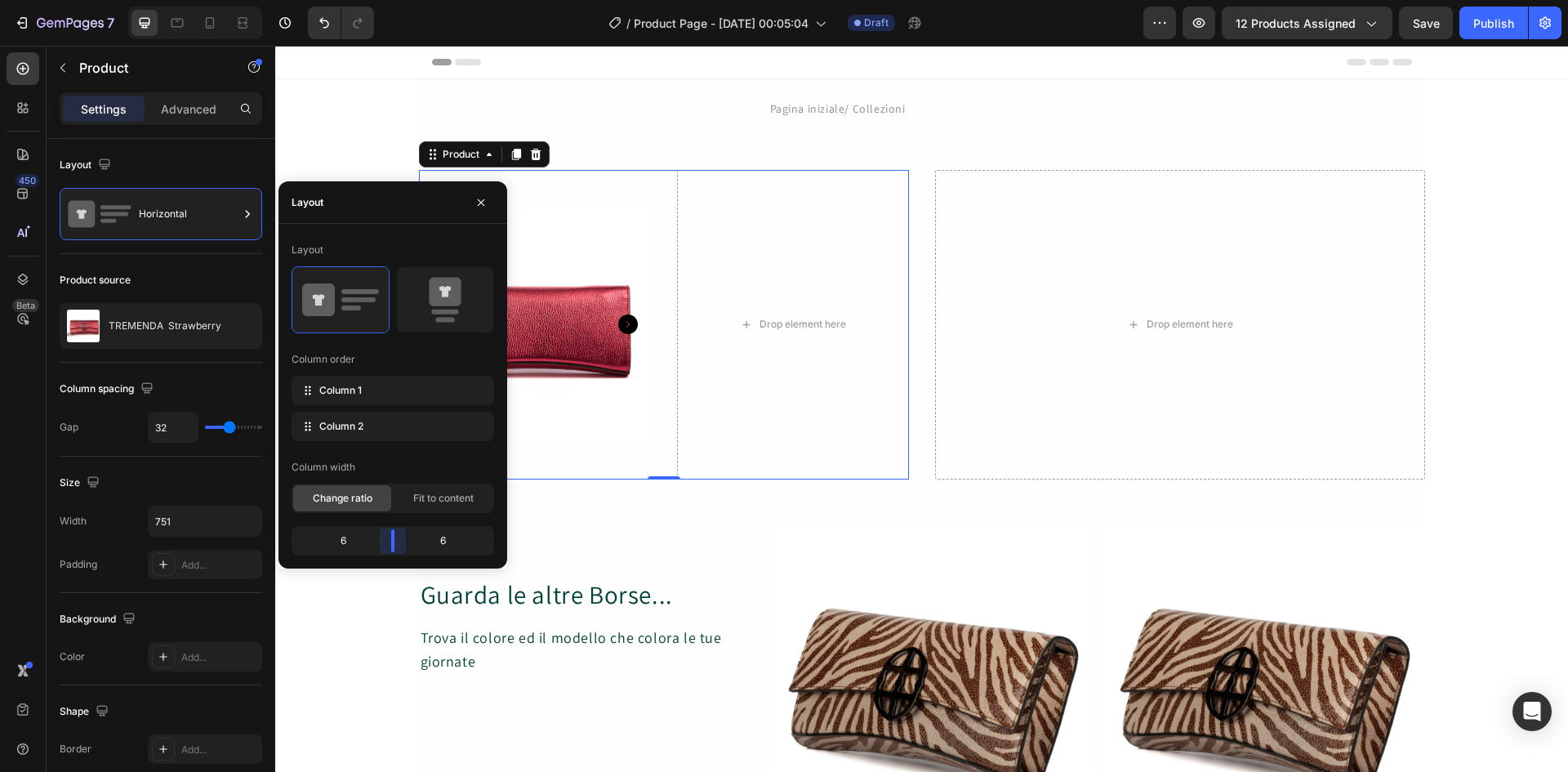
drag, startPoint x: 356, startPoint y: 537, endPoint x: 396, endPoint y: 547, distance: 41.2
click at [396, 0] on body "7 / Product Page - [DATE] 00:05:04 Draft Preview 12 products assigned Save Publ…" at bounding box center [784, 0] width 1568 height 0
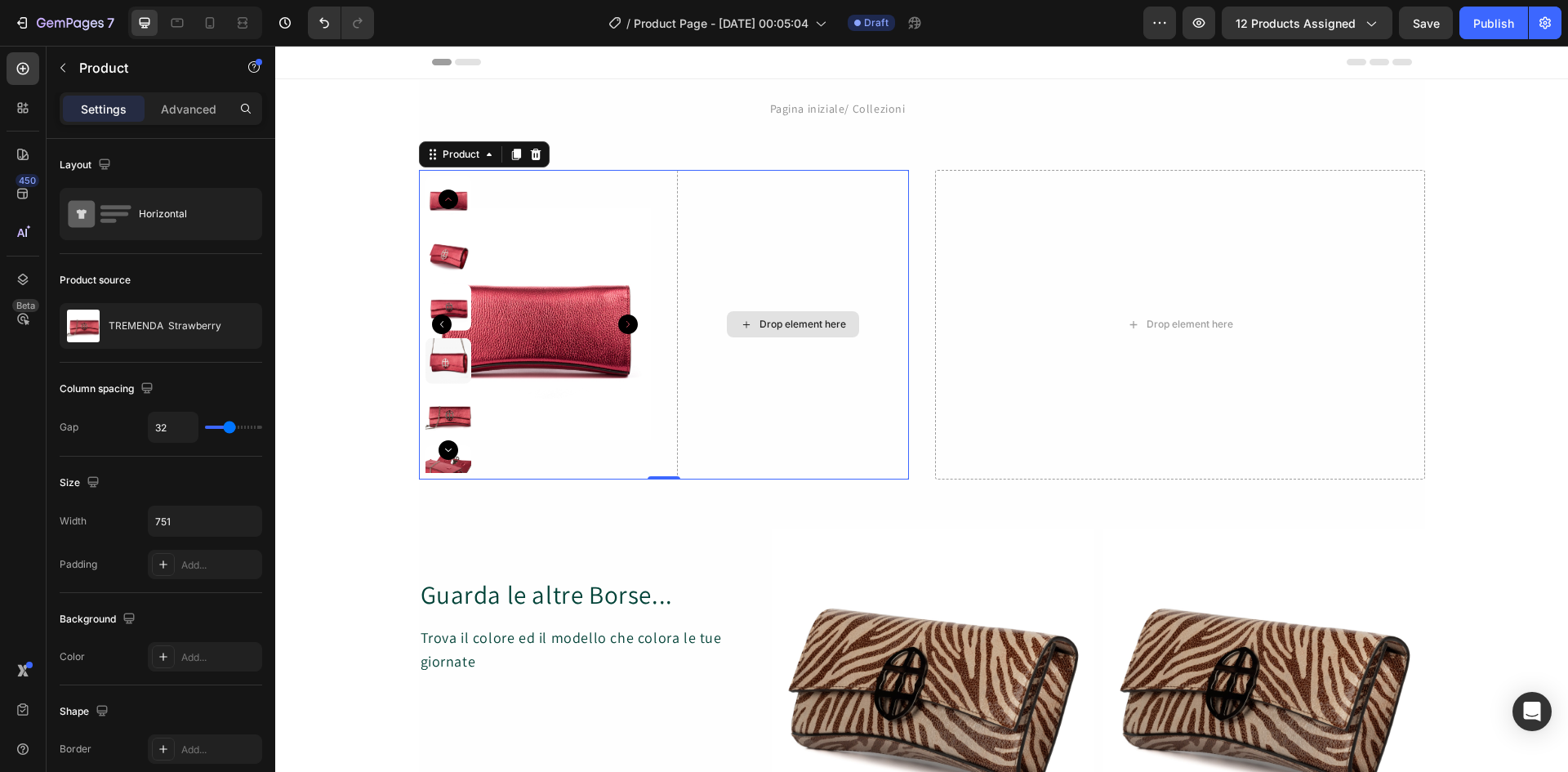
click at [804, 357] on div "Drop element here" at bounding box center [793, 325] width 232 height 310
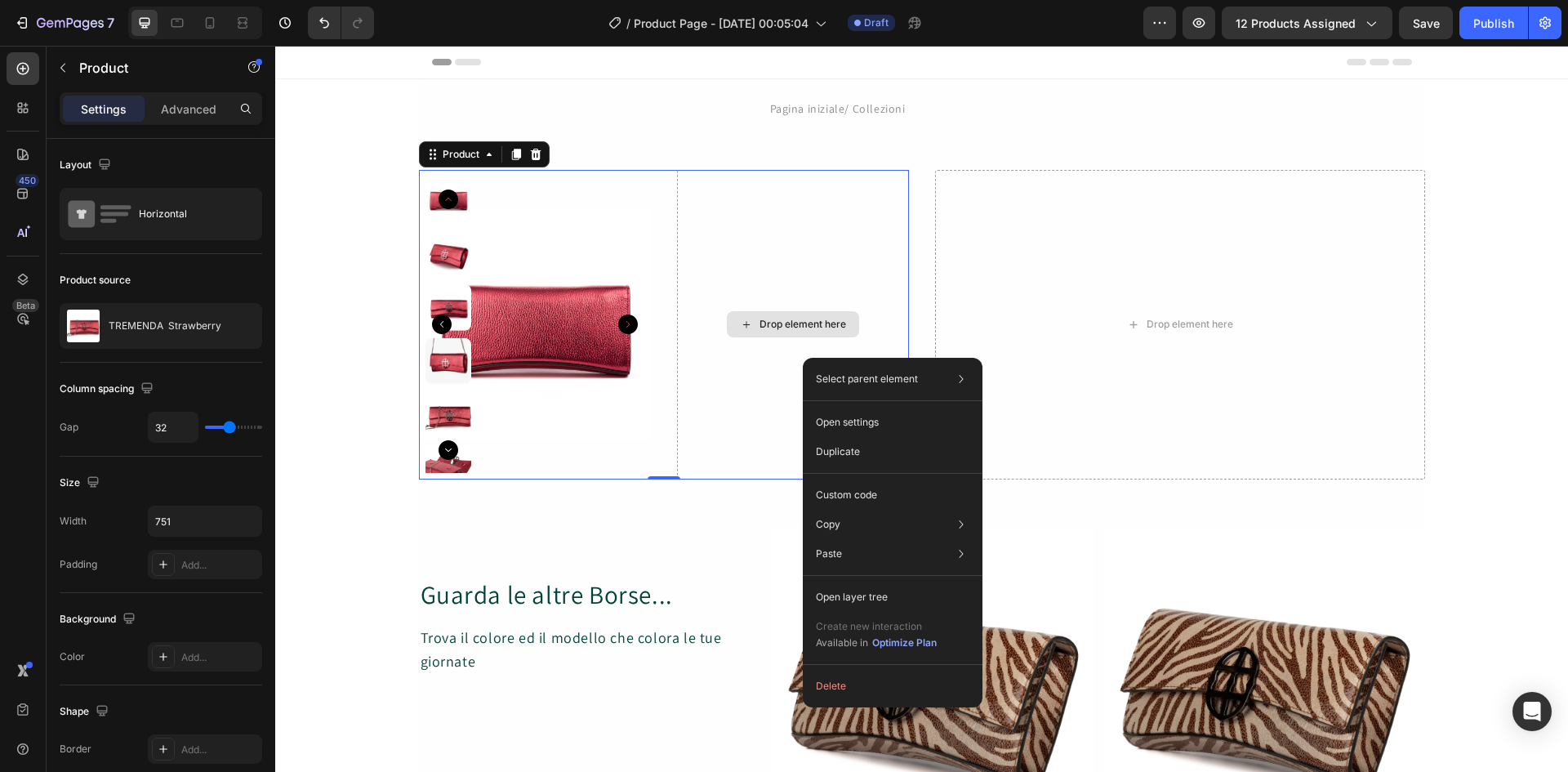
click at [785, 356] on div "Drop element here" at bounding box center [793, 325] width 232 height 310
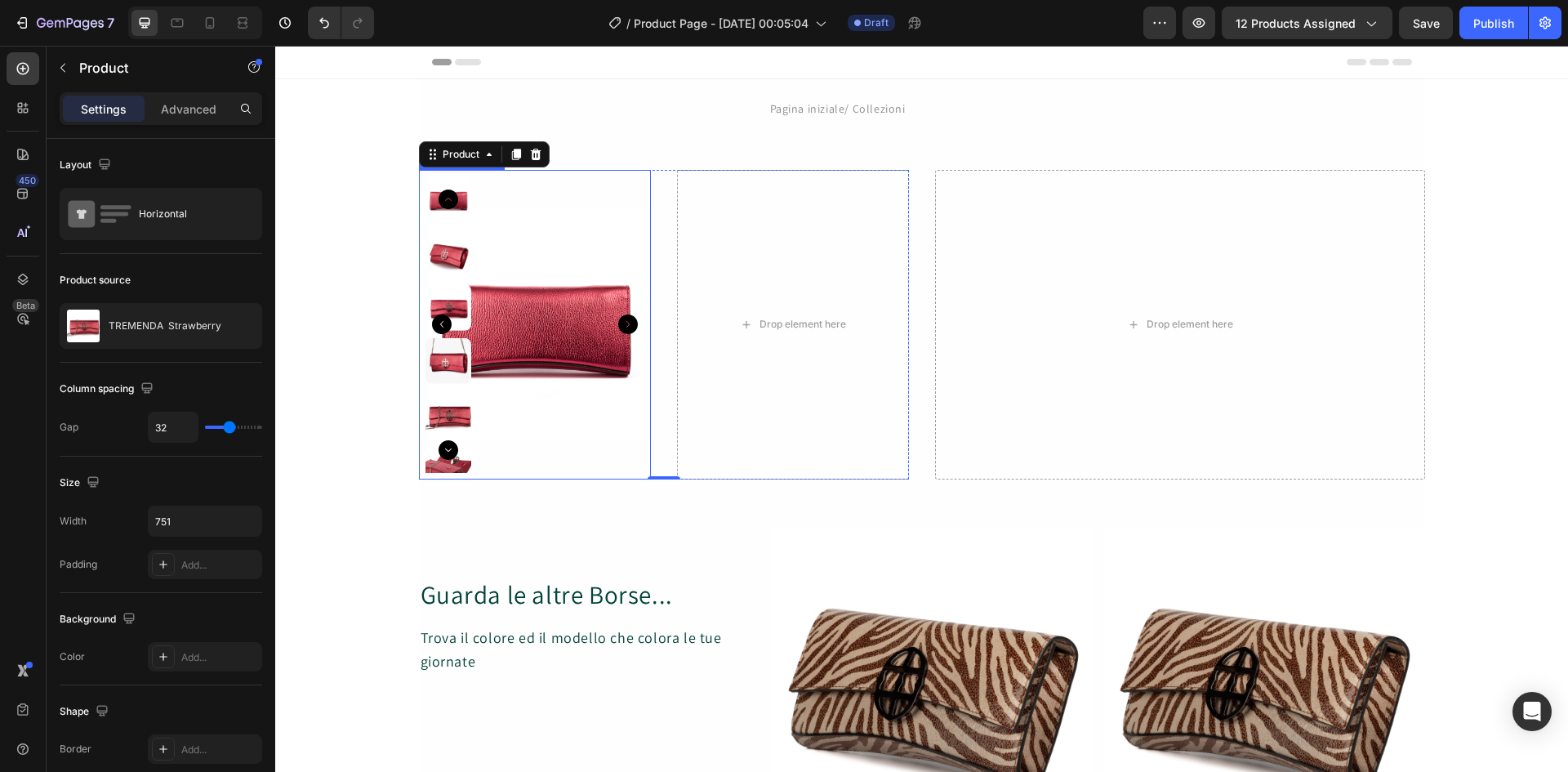
click at [603, 372] on img at bounding box center [535, 325] width 232 height 310
click at [825, 386] on div "Drop element here" at bounding box center [793, 325] width 232 height 310
click at [440, 418] on img at bounding box center [448, 414] width 47 height 47
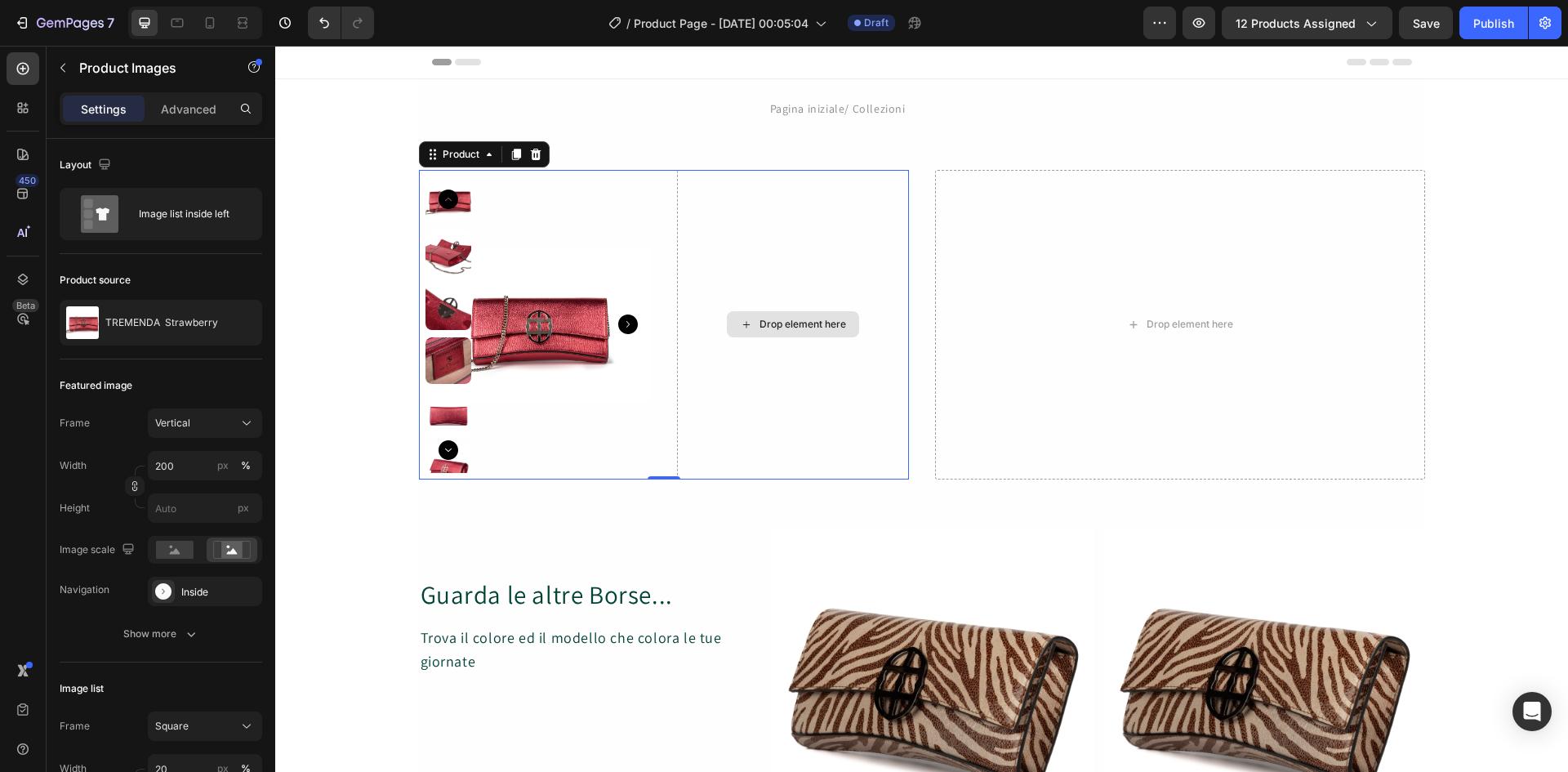
click at [718, 295] on div "Drop element here" at bounding box center [793, 325] width 232 height 310
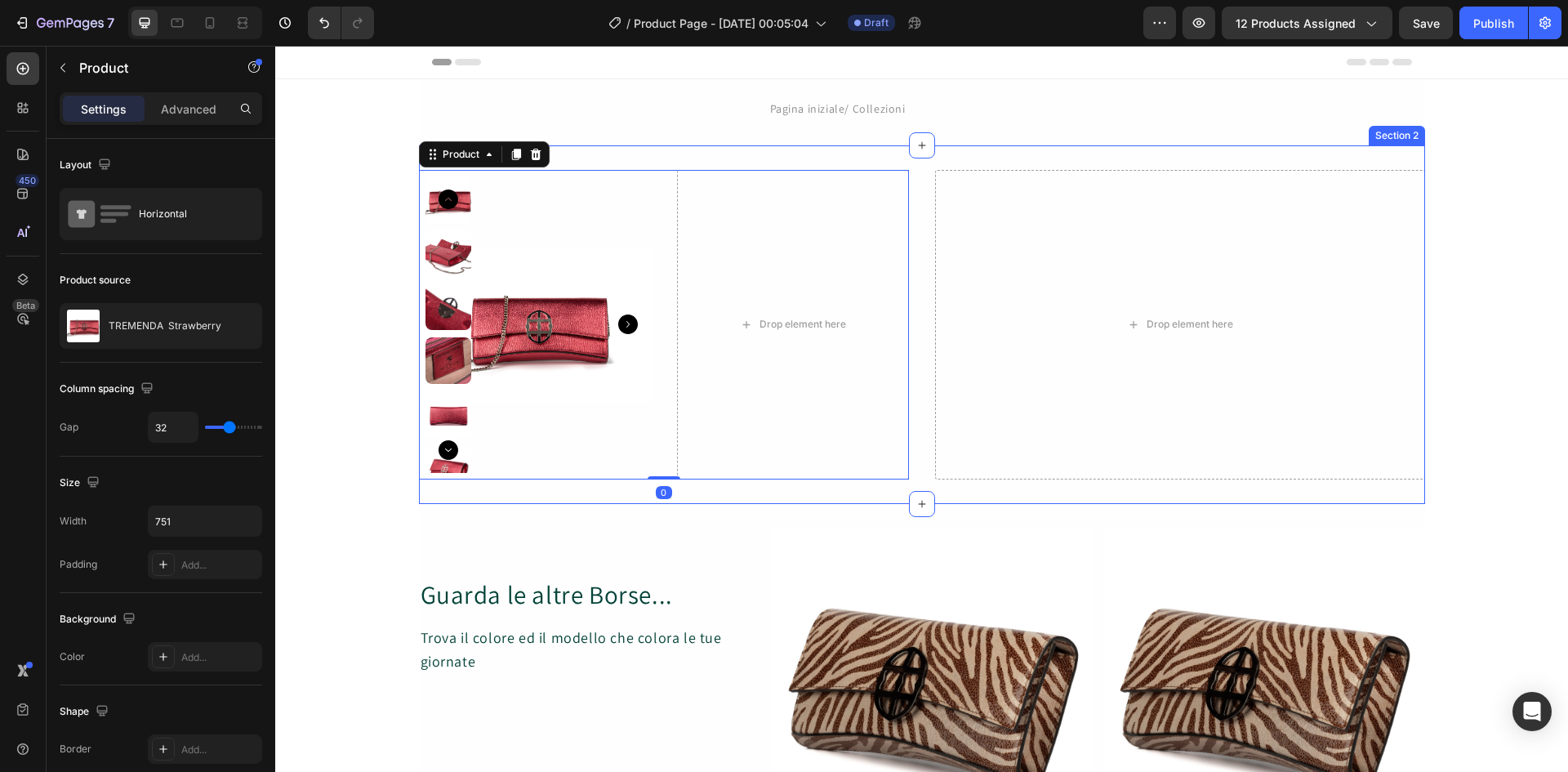
click at [862, 490] on div "Product Images Drop element here Product 0 Drop element here Section 2" at bounding box center [922, 325] width 1006 height 358
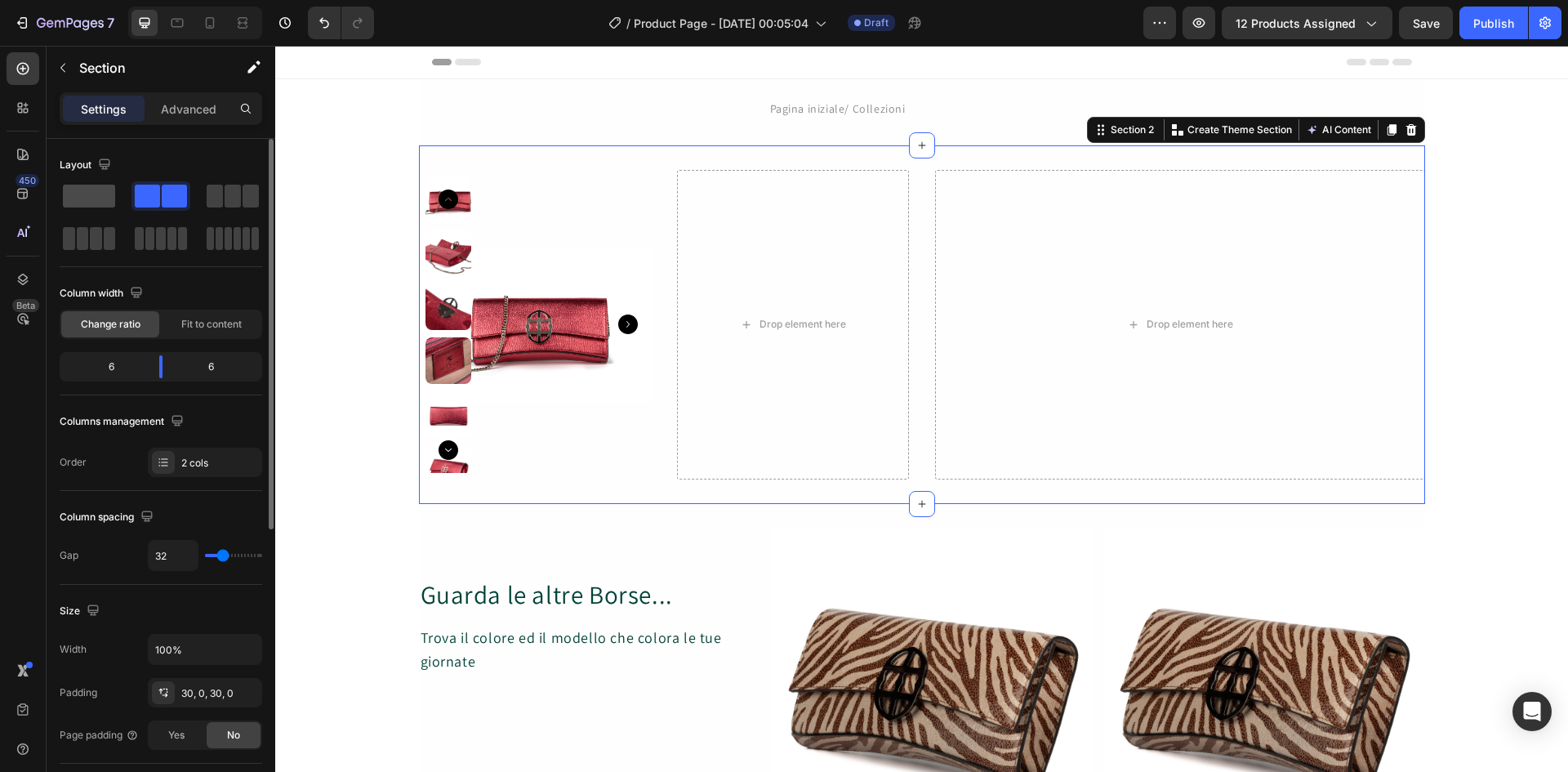
click at [92, 198] on span at bounding box center [89, 195] width 52 height 23
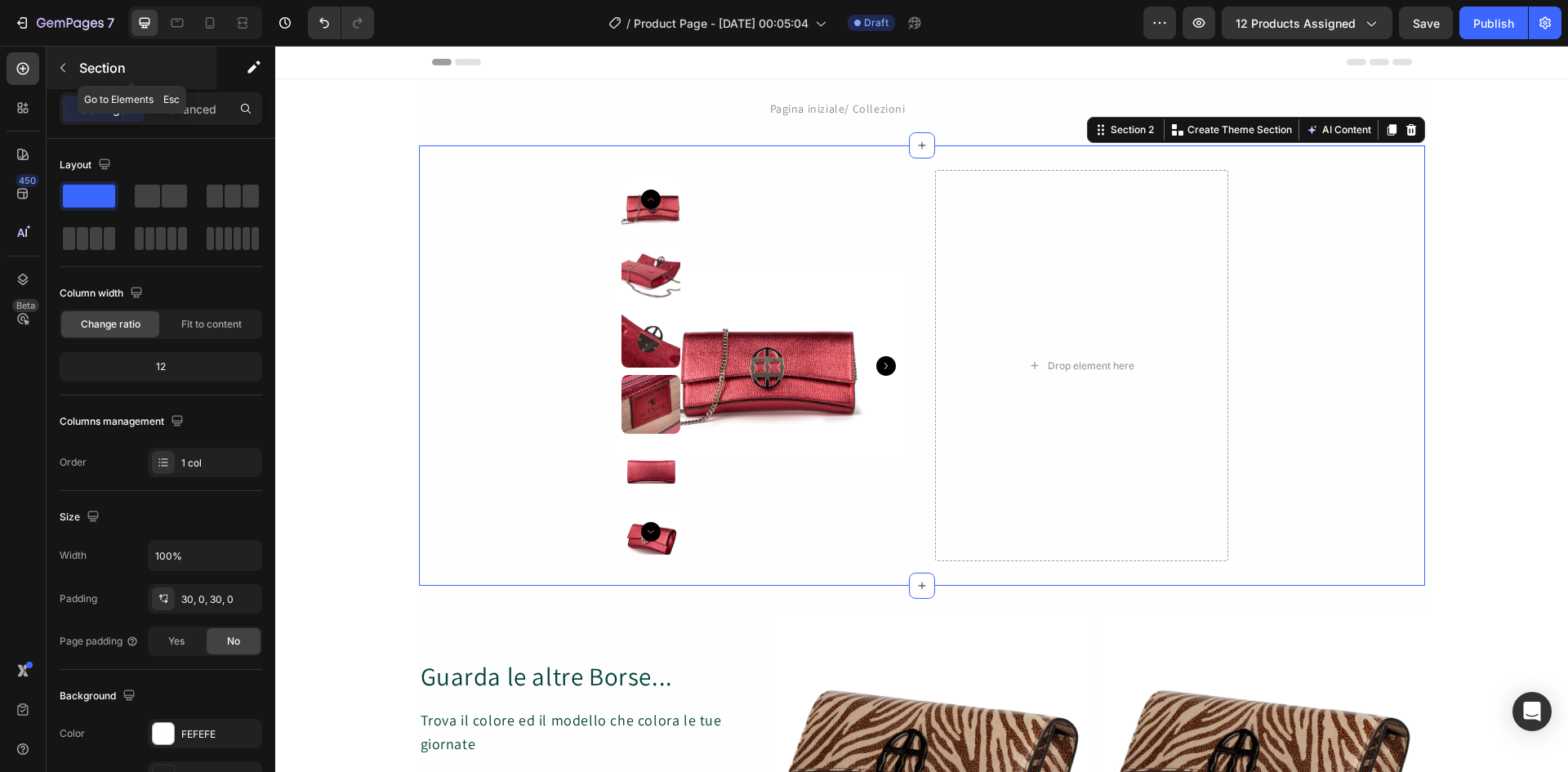
click at [60, 63] on icon "button" at bounding box center [62, 67] width 13 height 13
click at [0, 0] on div at bounding box center [0, 0] width 0 height 0
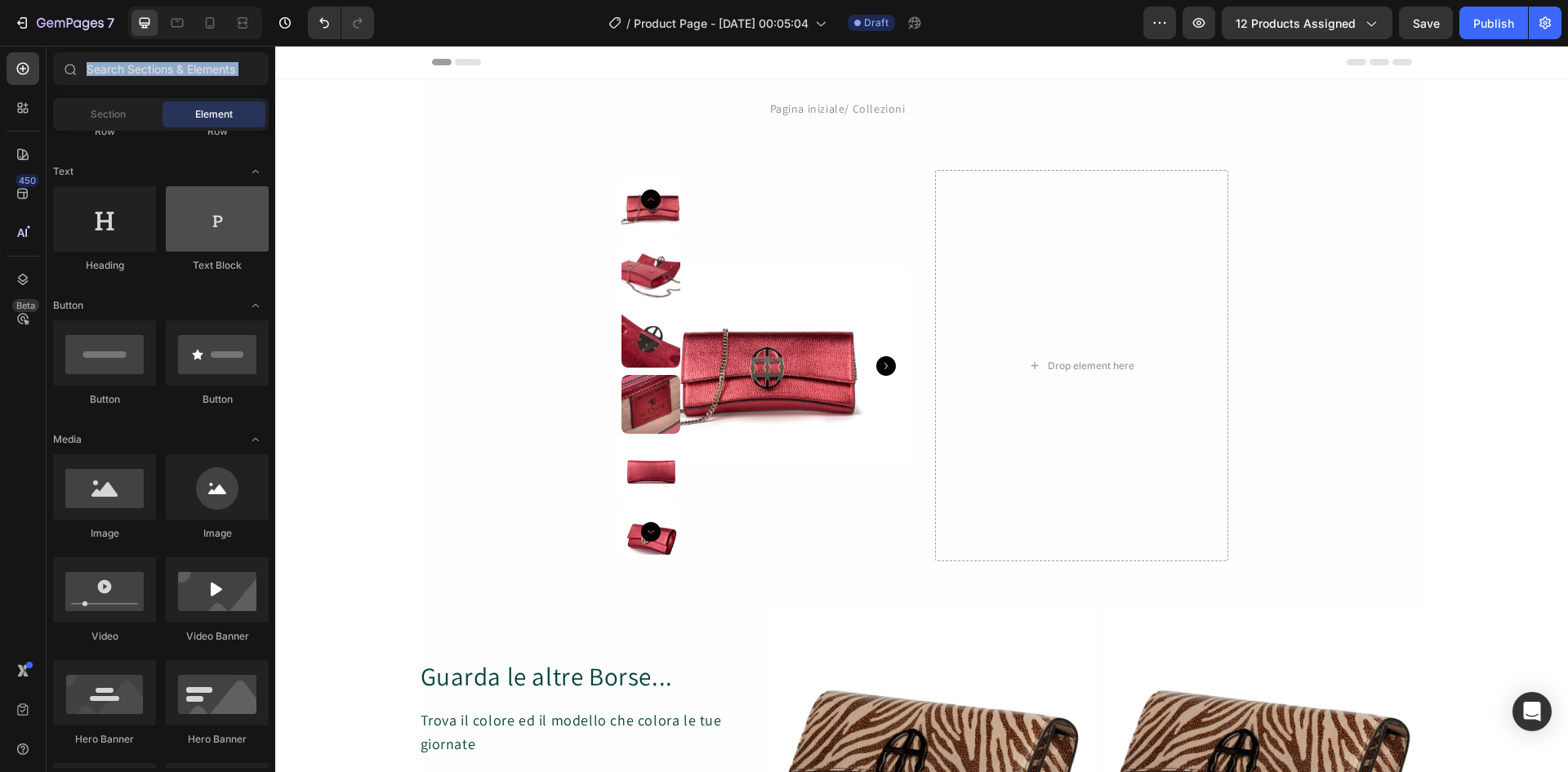
scroll to position [0, 0]
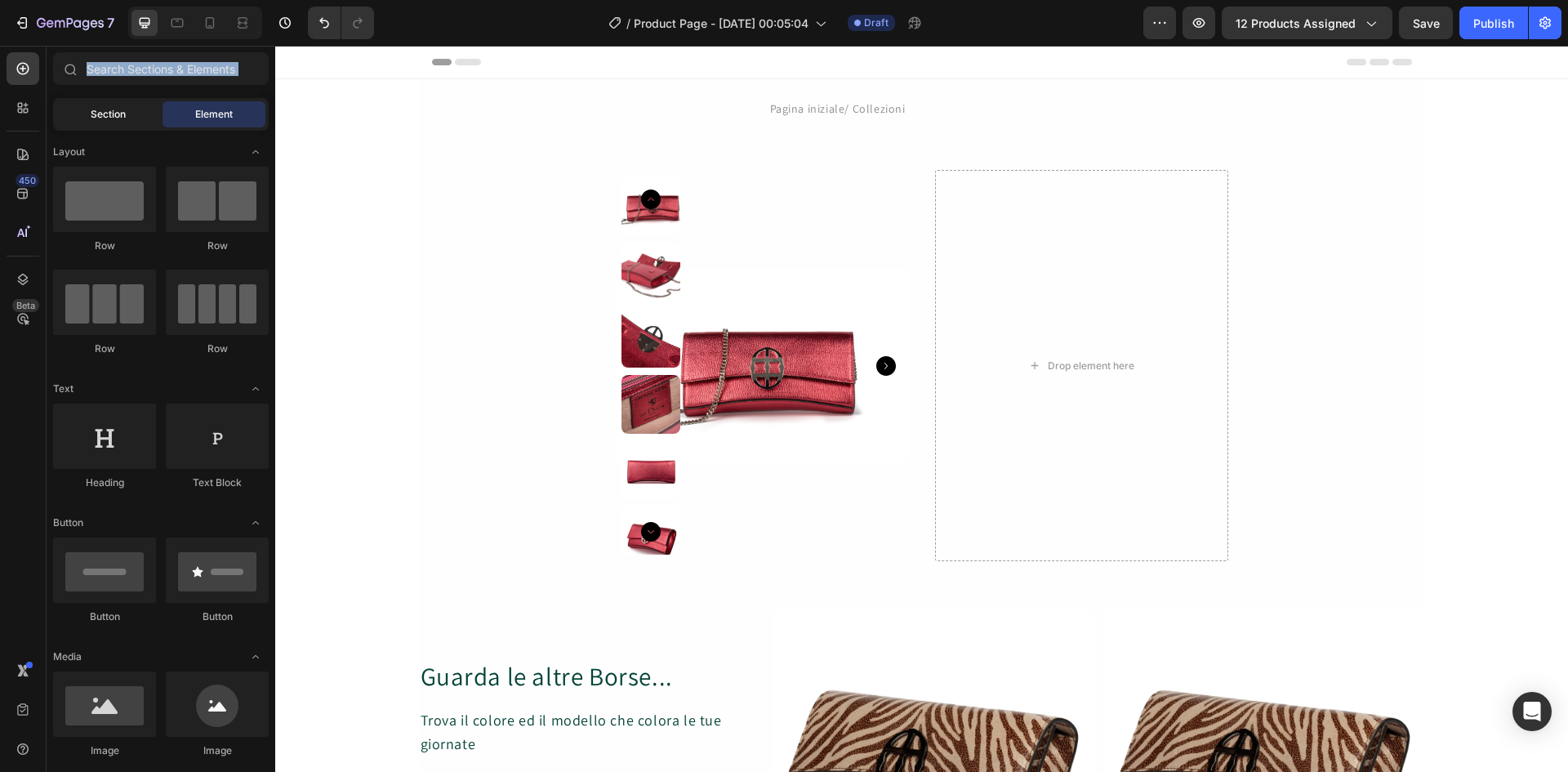
click at [124, 117] on span "Section" at bounding box center [108, 114] width 35 height 15
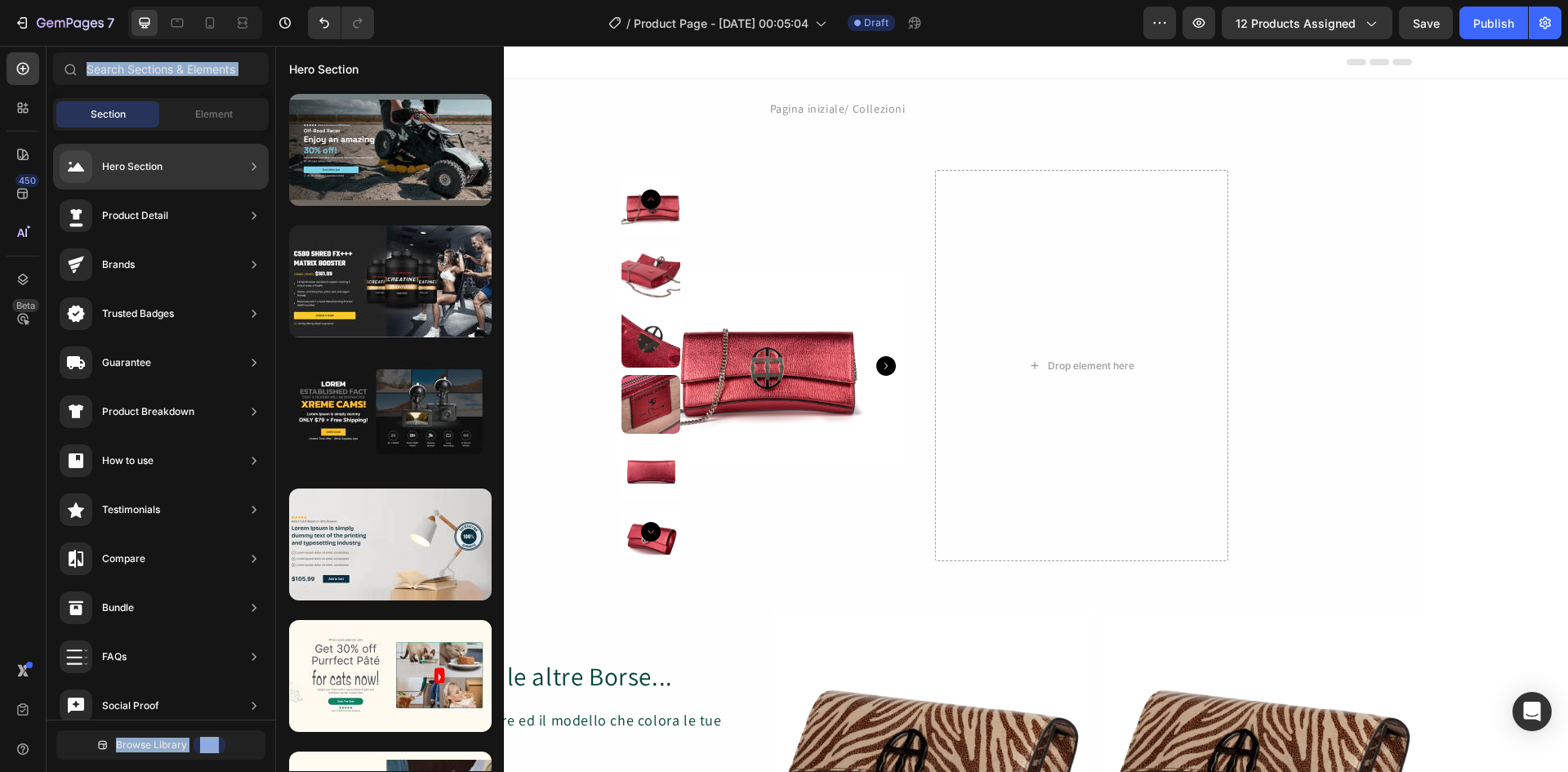
click at [129, 222] on div "Product Detail" at bounding box center [135, 216] width 66 height 16
click at [182, 208] on div "Product Detail" at bounding box center [161, 216] width 216 height 46
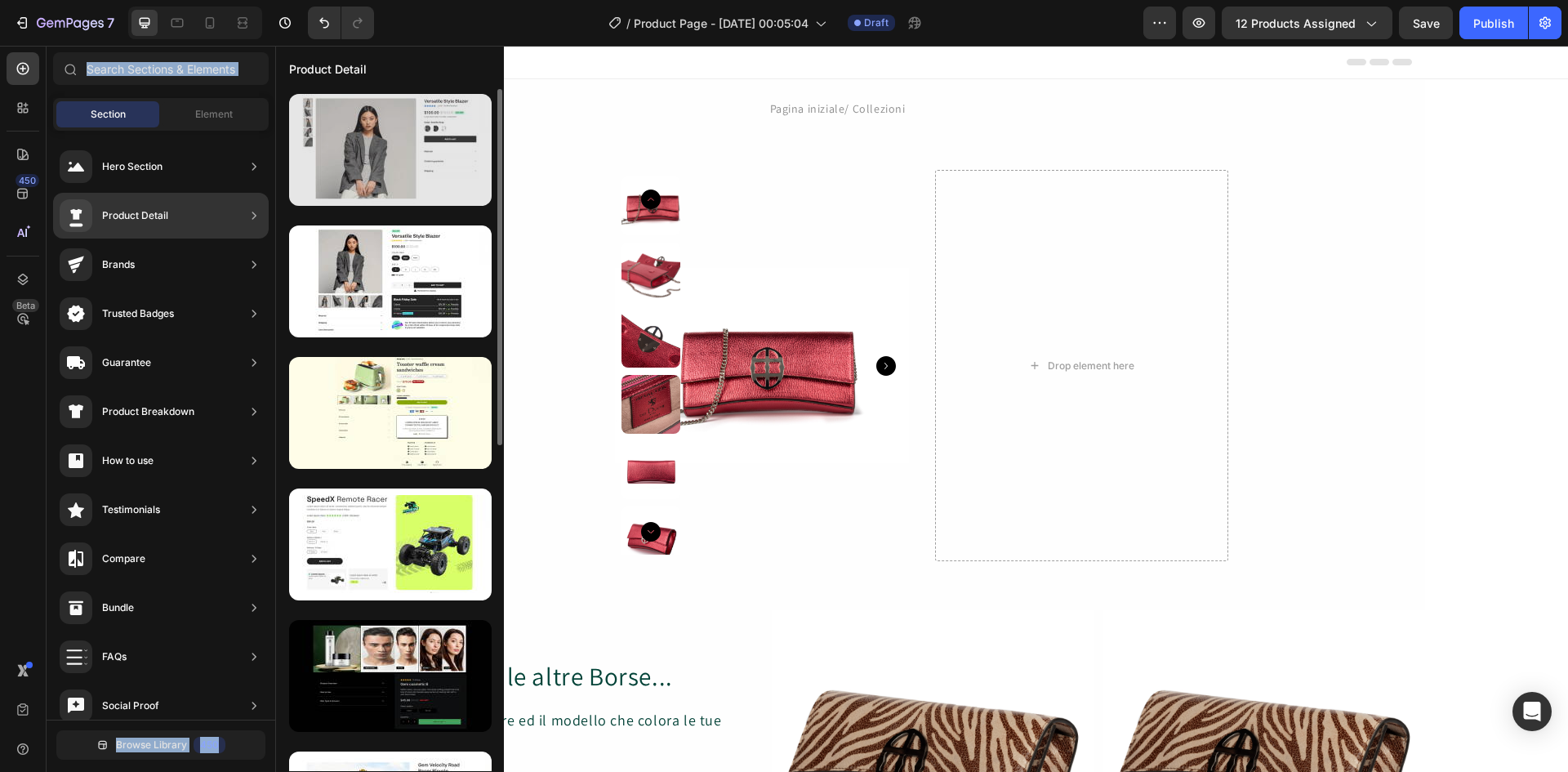
click at [368, 175] on div at bounding box center [390, 149] width 203 height 112
click at [369, 160] on div at bounding box center [390, 149] width 203 height 112
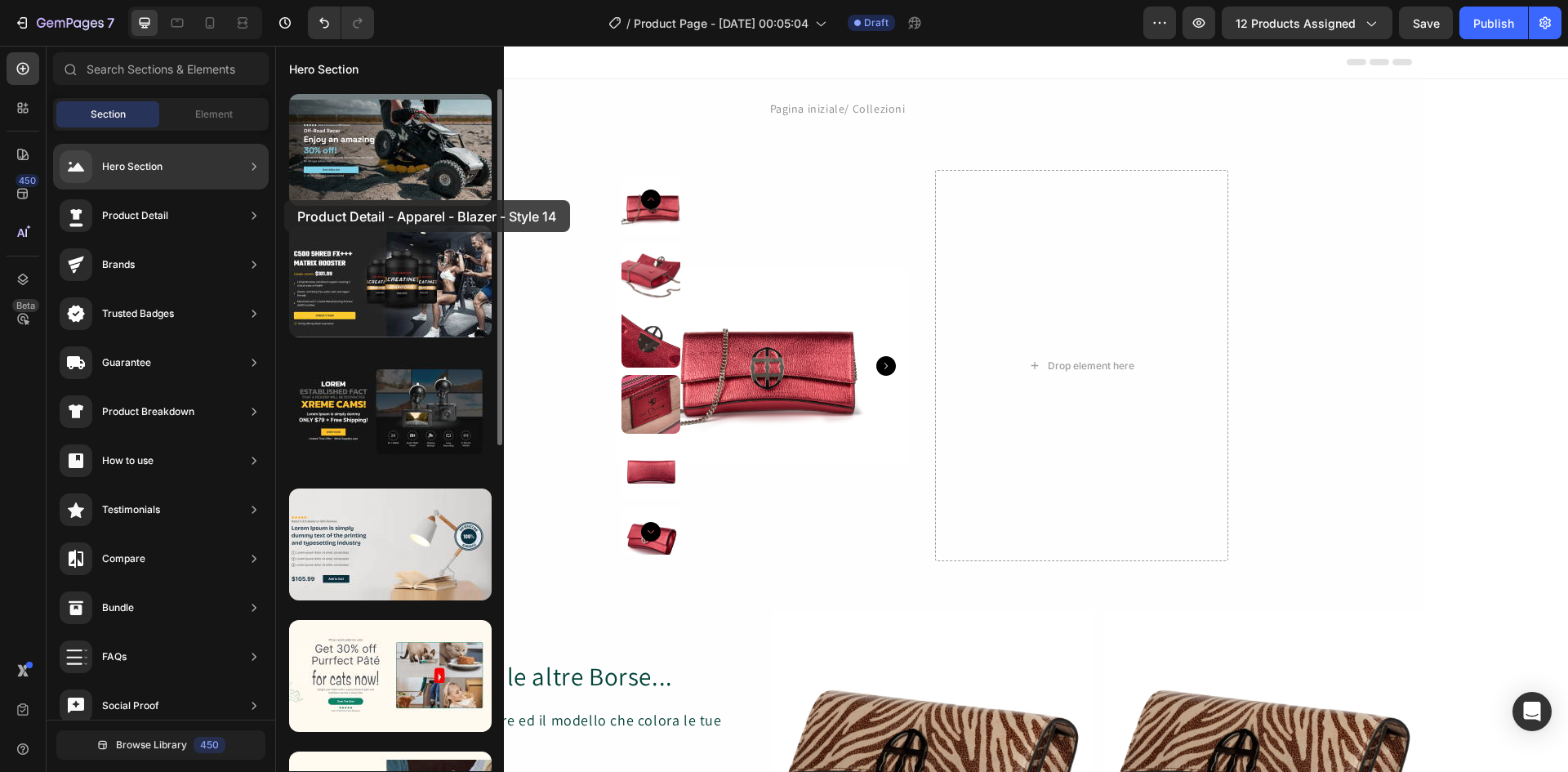
drag, startPoint x: 369, startPoint y: 160, endPoint x: 284, endPoint y: 200, distance: 93.9
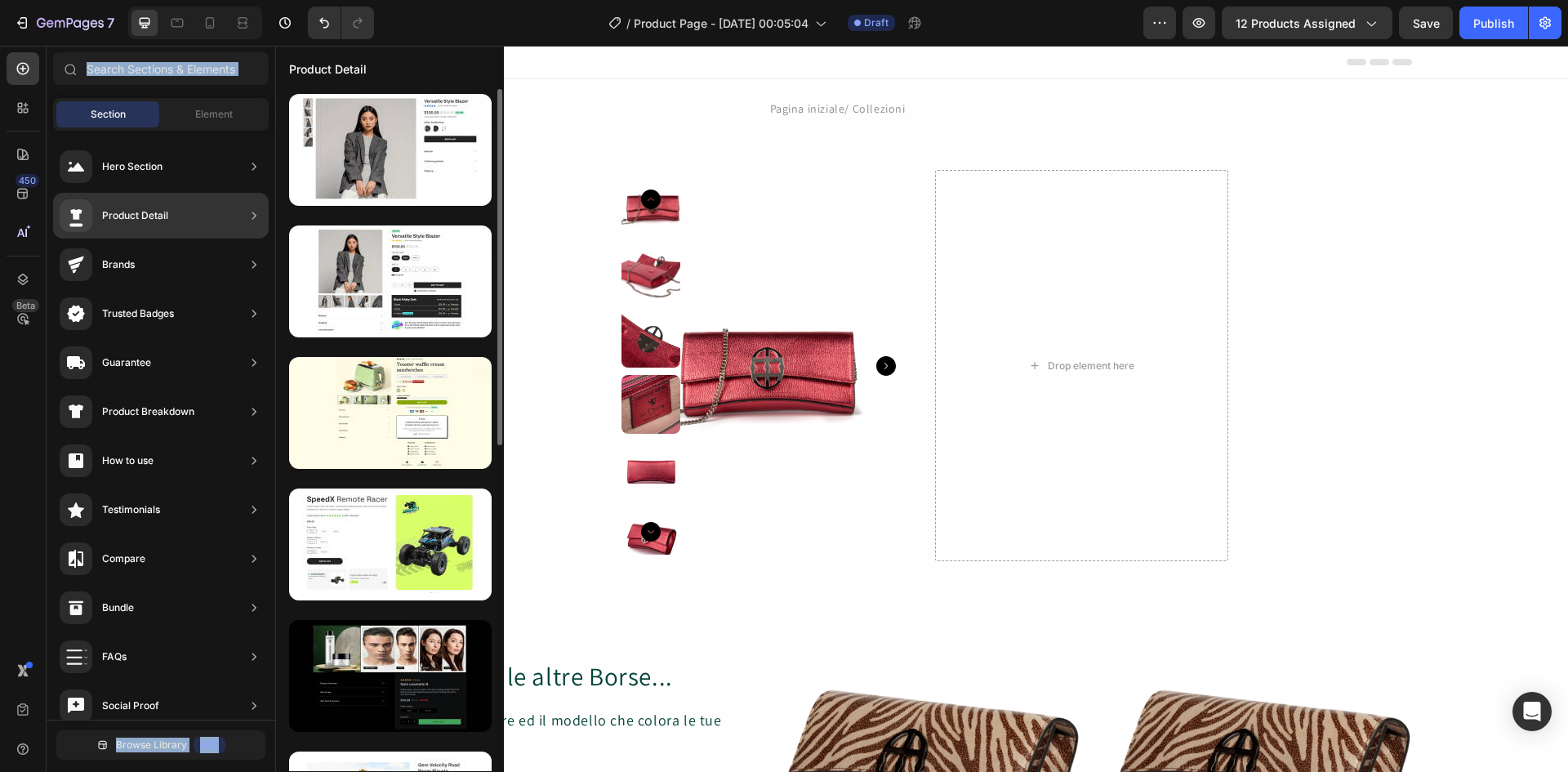
click at [195, 212] on div "Product Detail" at bounding box center [161, 216] width 216 height 46
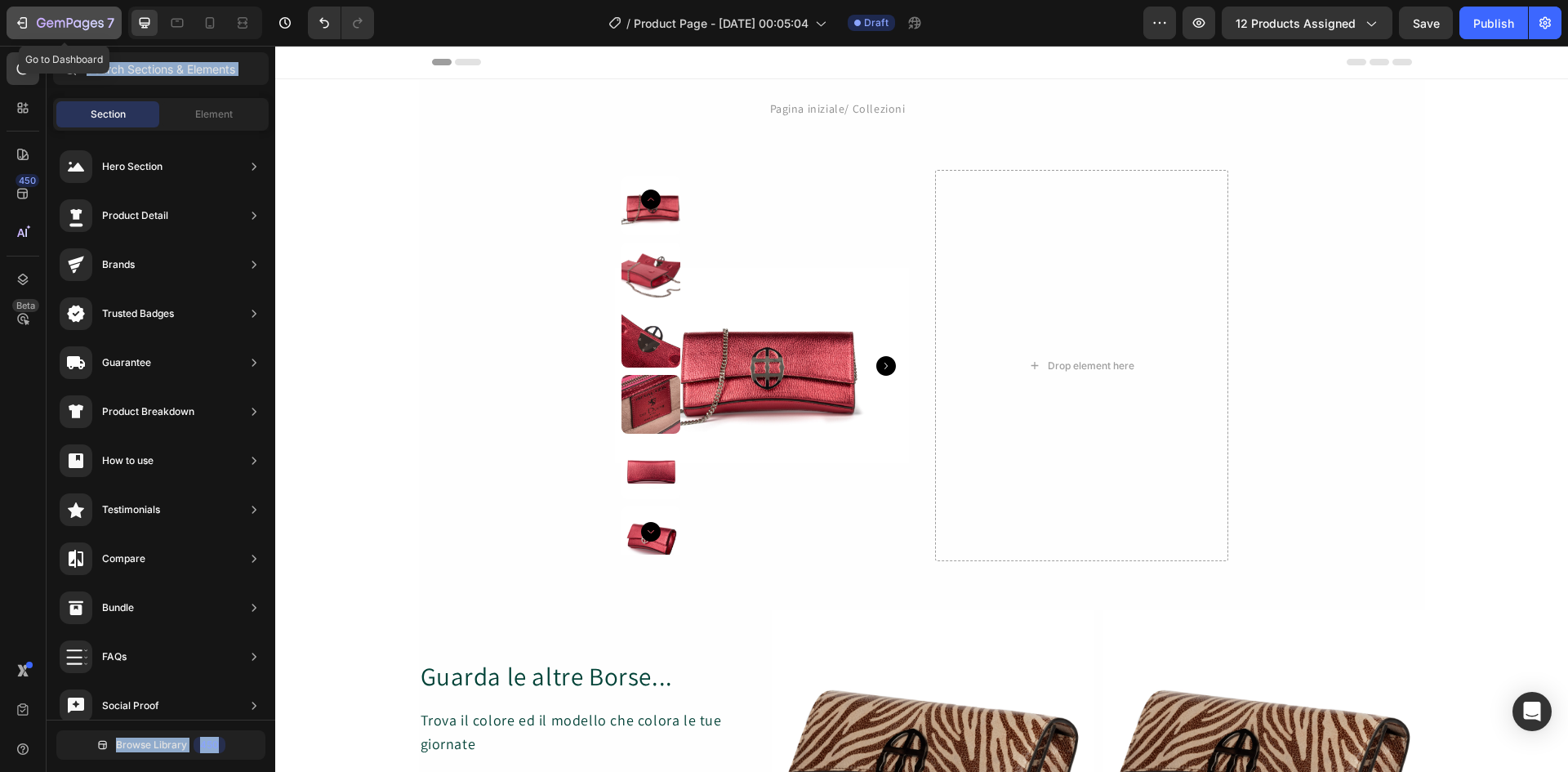
click at [24, 20] on icon "button" at bounding box center [22, 23] width 16 height 16
